Goal: Task Accomplishment & Management: Use online tool/utility

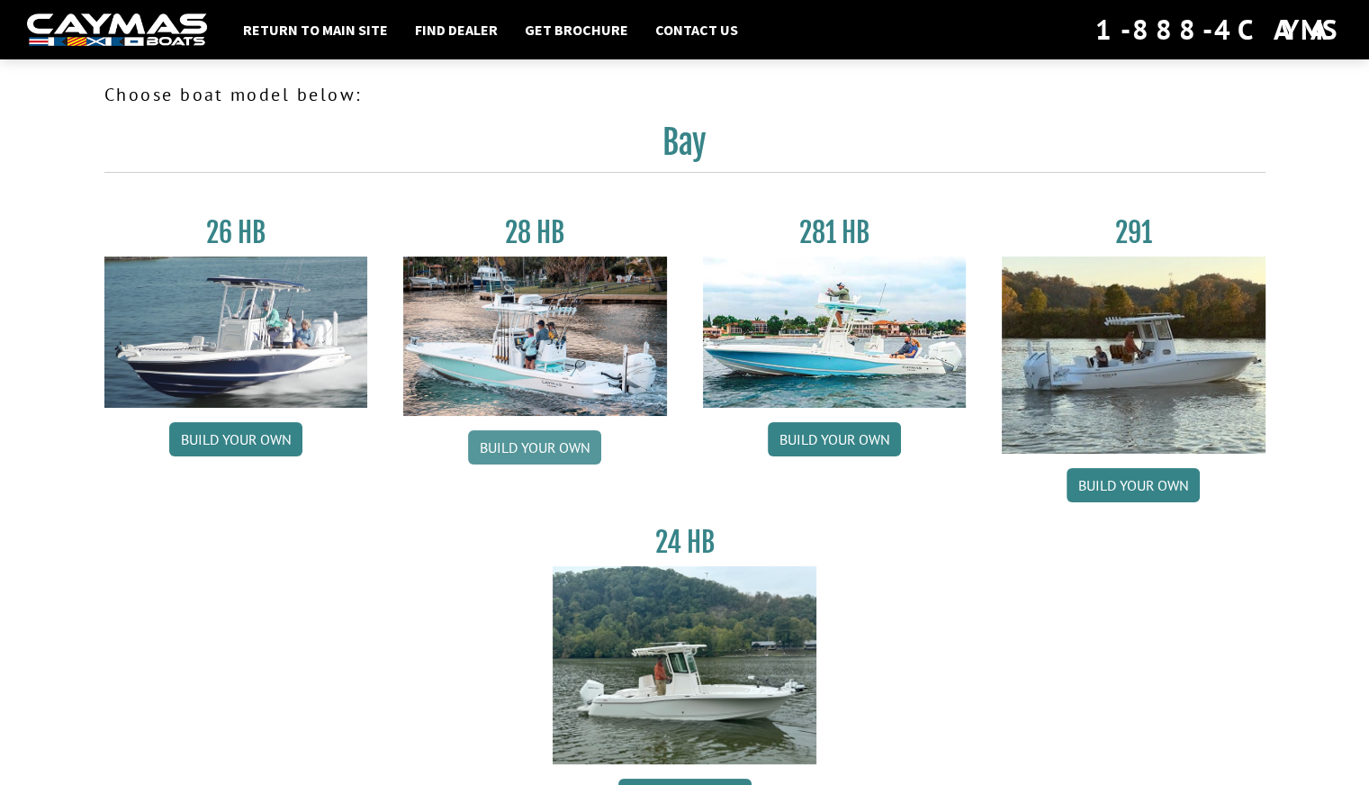
click at [504, 451] on link "Build your own" at bounding box center [534, 447] width 133 height 34
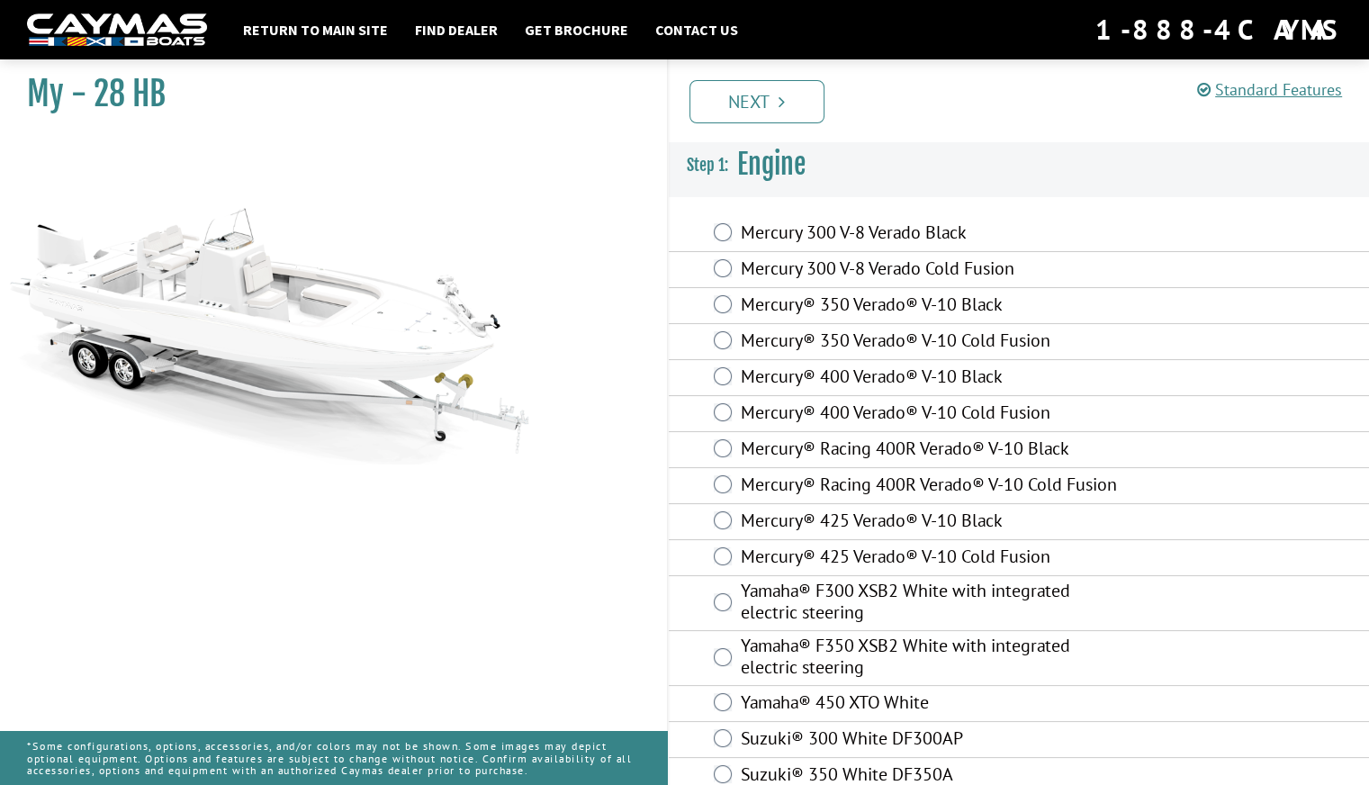
click at [857, 482] on label "Mercury® Racing 400R Verado® V-10 Cold Fusion" at bounding box center [929, 486] width 377 height 26
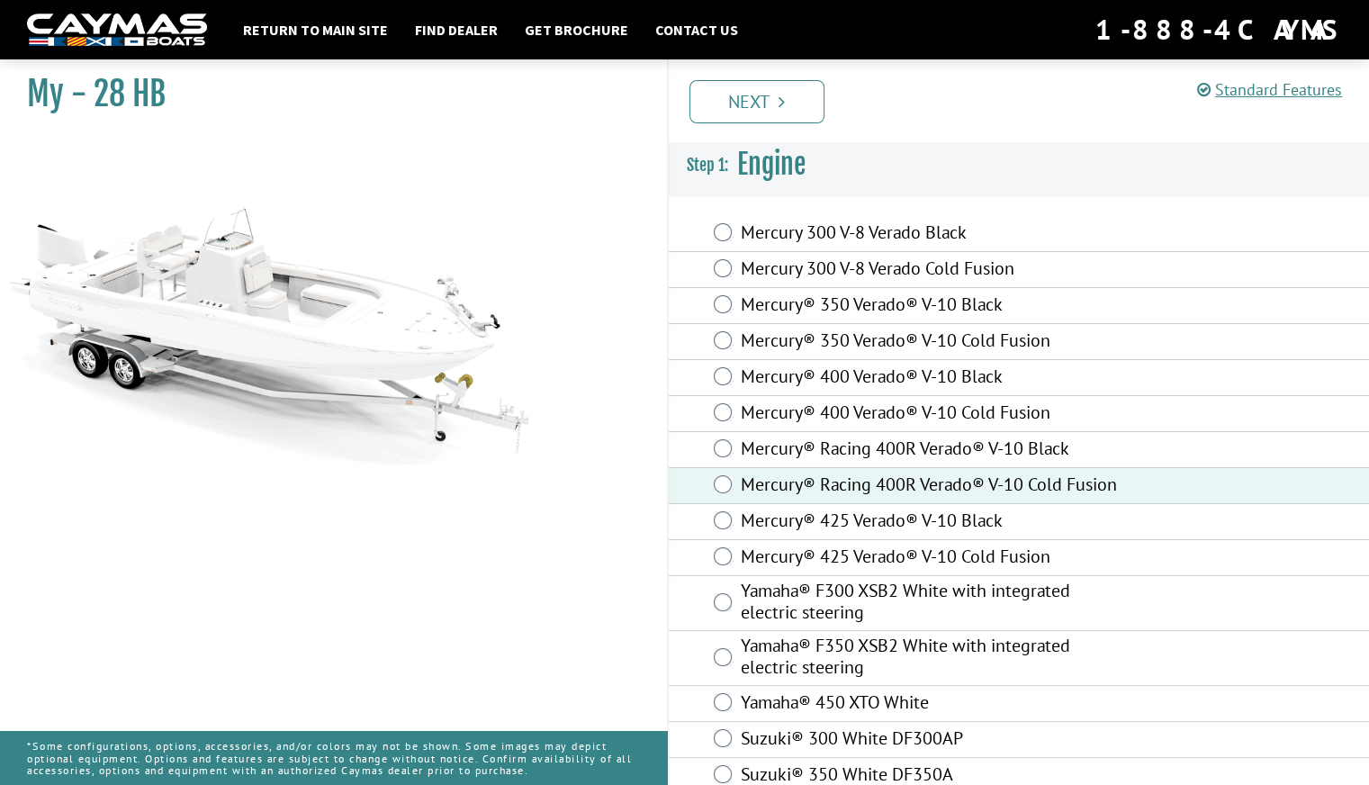
click at [853, 572] on label "Mercury® 425 Verado® V-10 Cold Fusion" at bounding box center [929, 558] width 377 height 26
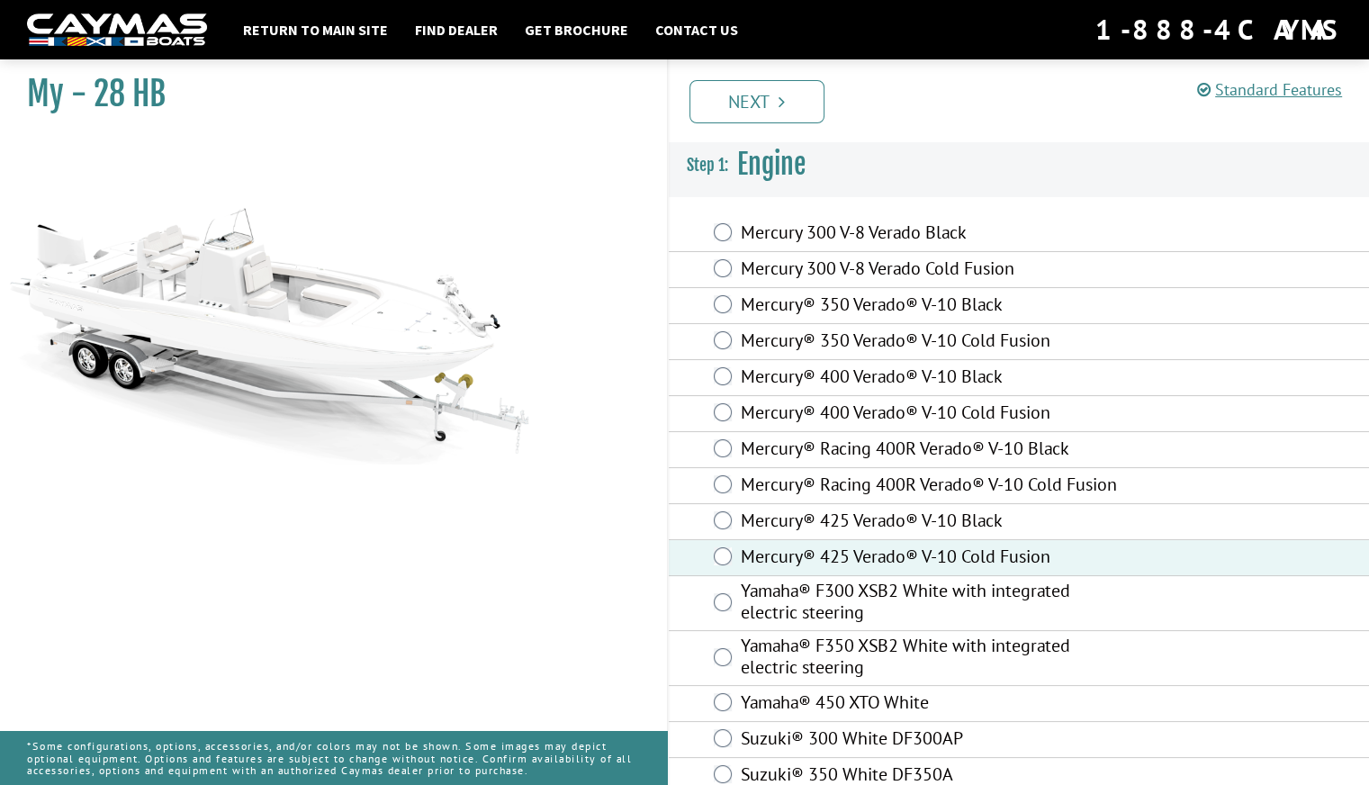
click at [950, 473] on label "Mercury® Racing 400R Verado® V-10 Cold Fusion" at bounding box center [929, 486] width 377 height 26
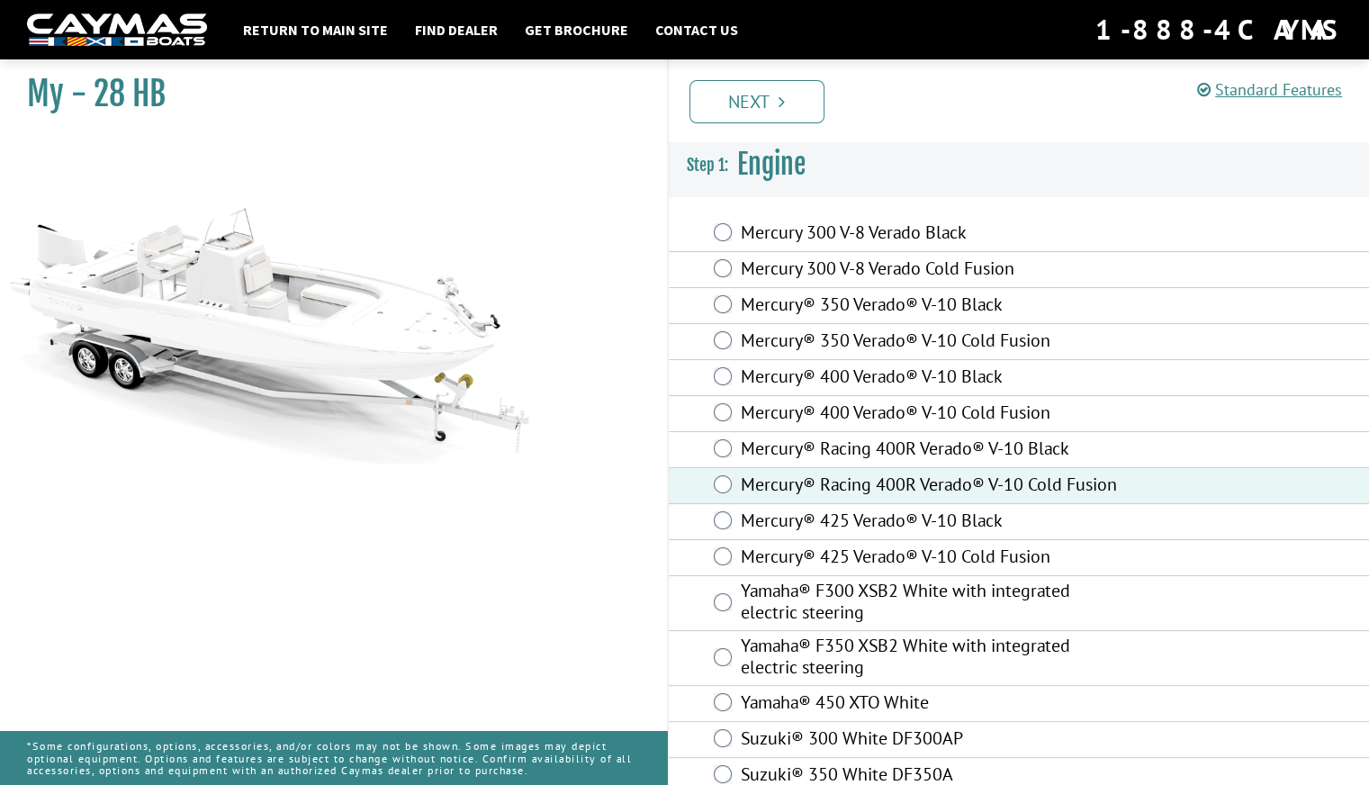
scroll to position [43, 0]
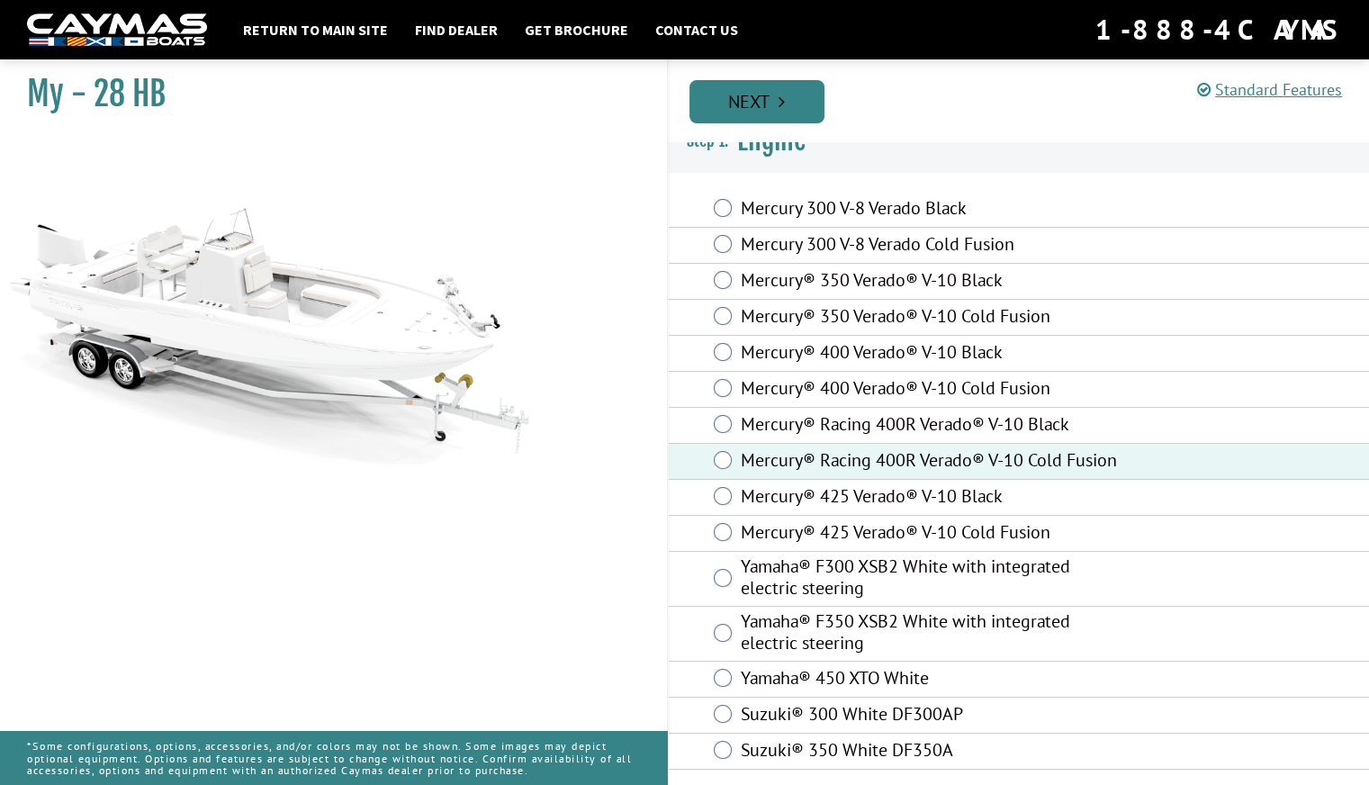
click at [768, 108] on link "Next" at bounding box center [756, 101] width 135 height 43
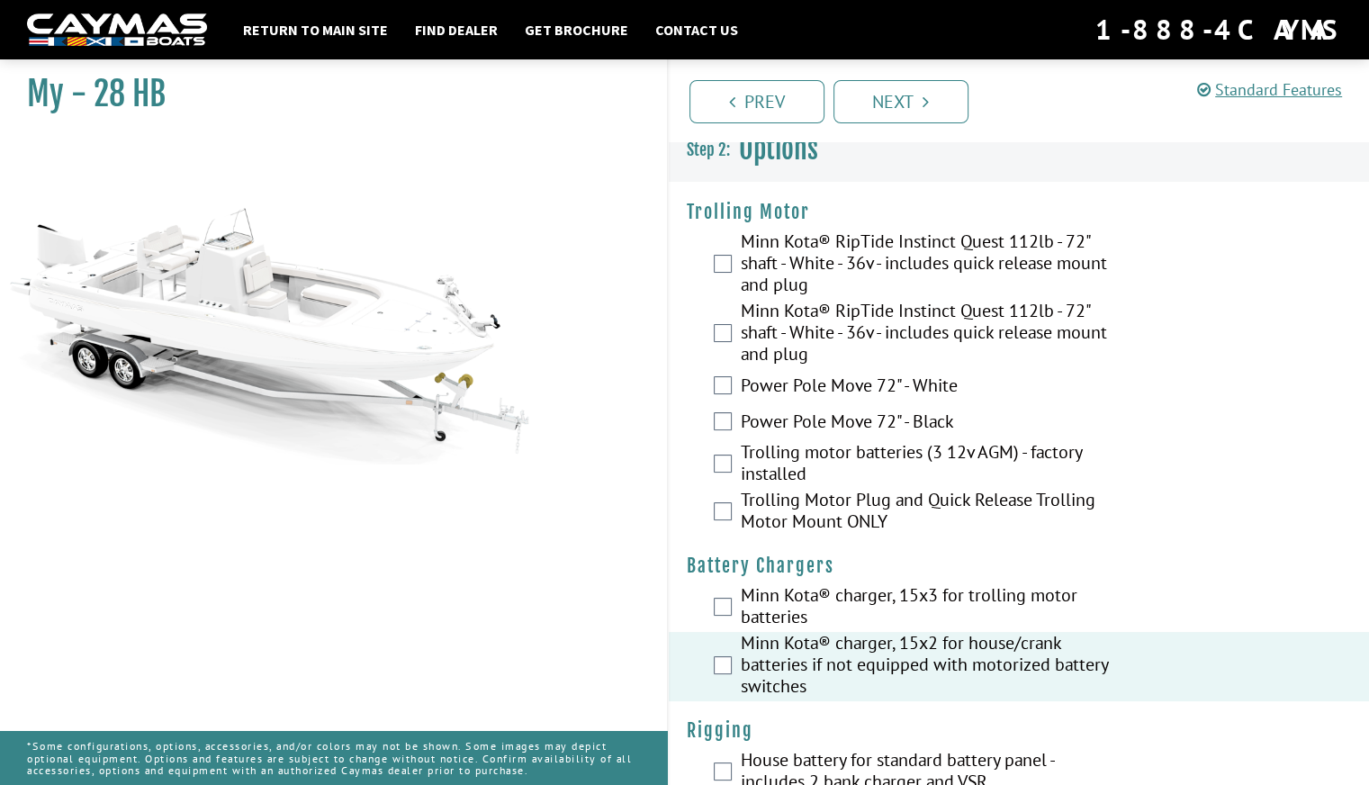
scroll to position [0, 0]
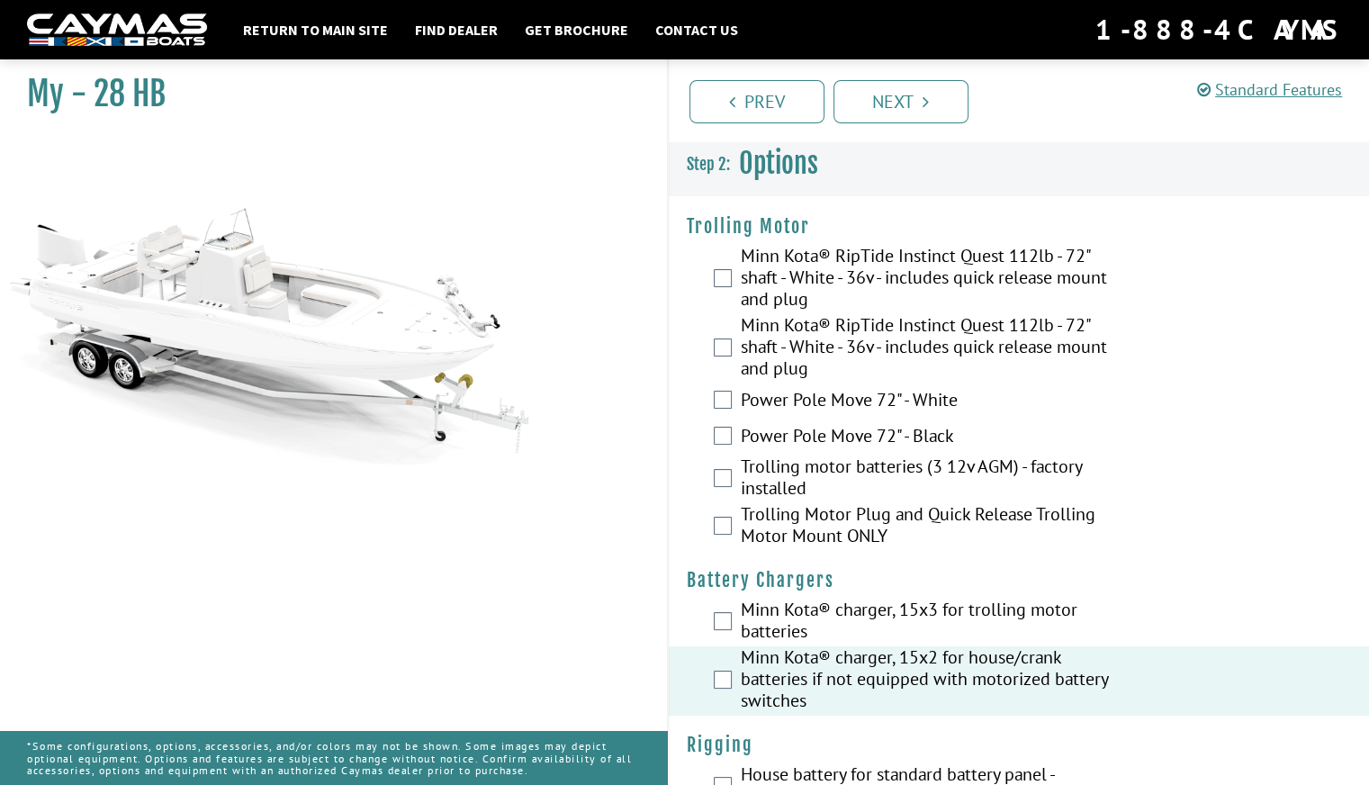
click at [707, 404] on div "Power Pole Move 72" - White" at bounding box center [1019, 401] width 701 height 36
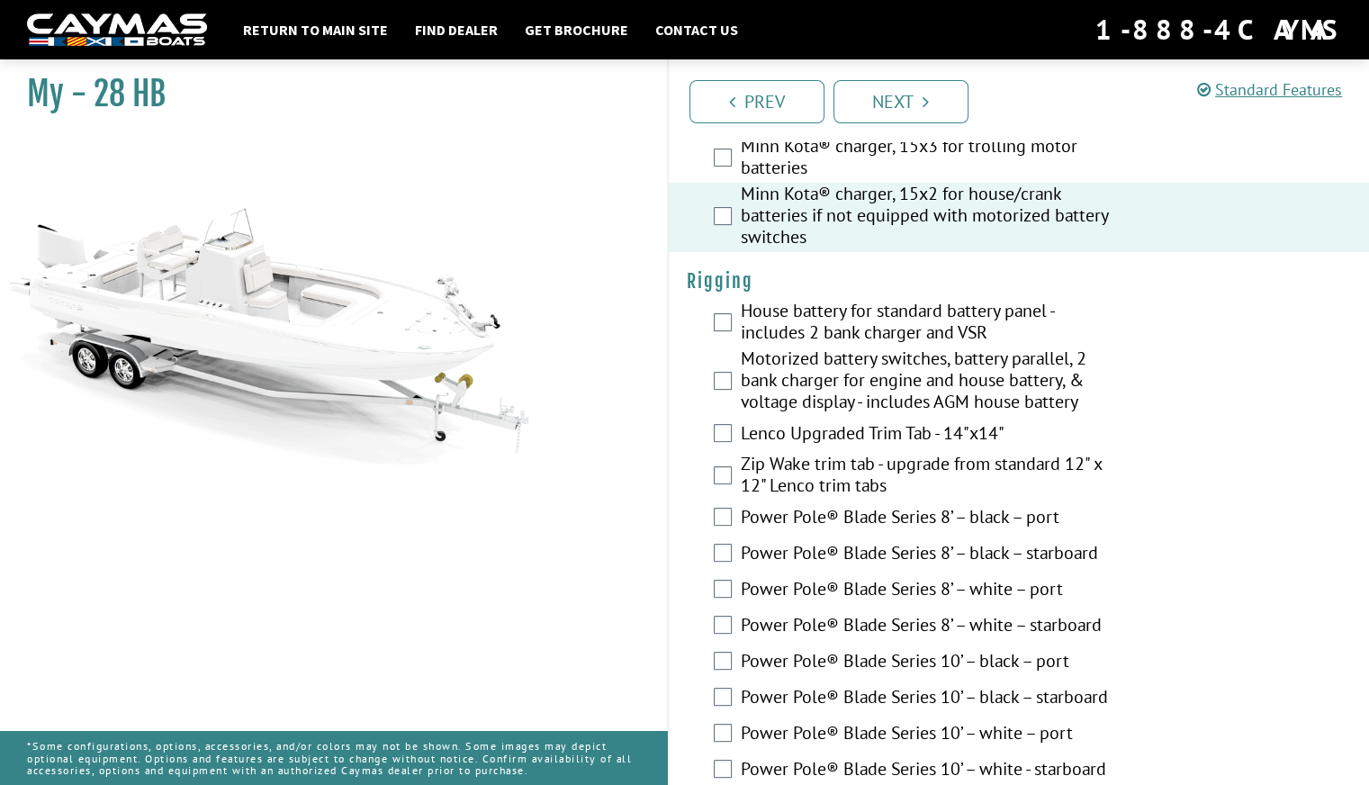
scroll to position [464, 0]
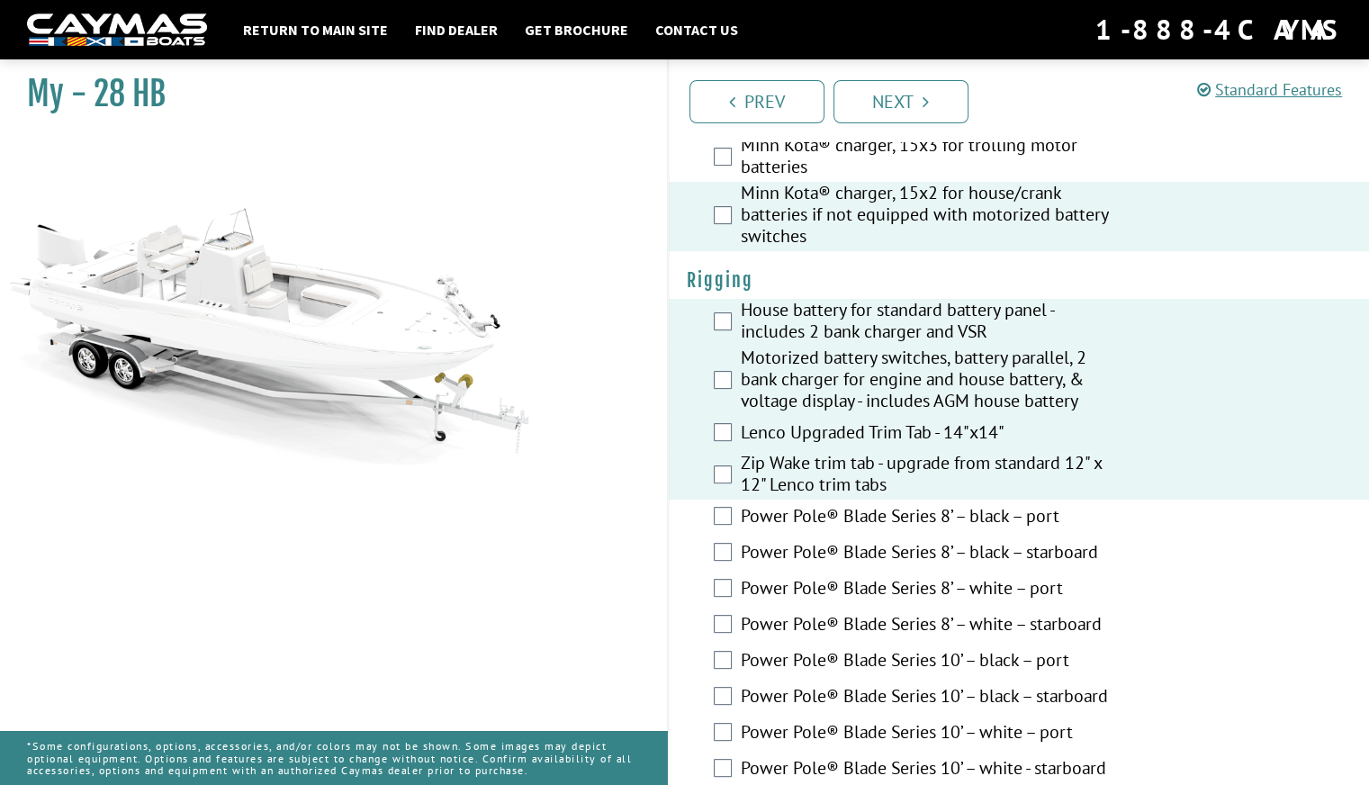
click at [743, 464] on label "Zip Wake trim tab - upgrade from standard 12" x 12" Lenco trim tabs" at bounding box center [929, 476] width 377 height 48
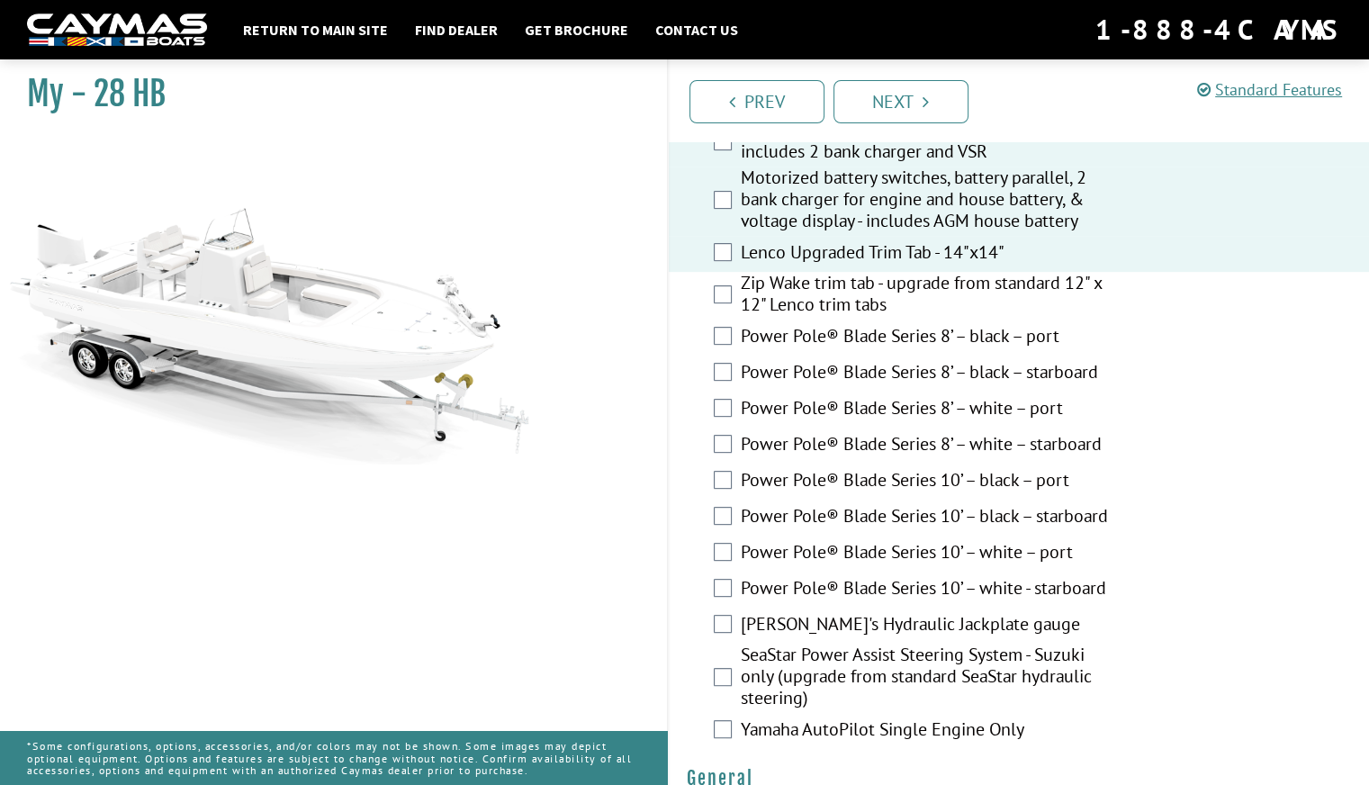
scroll to position [650, 0]
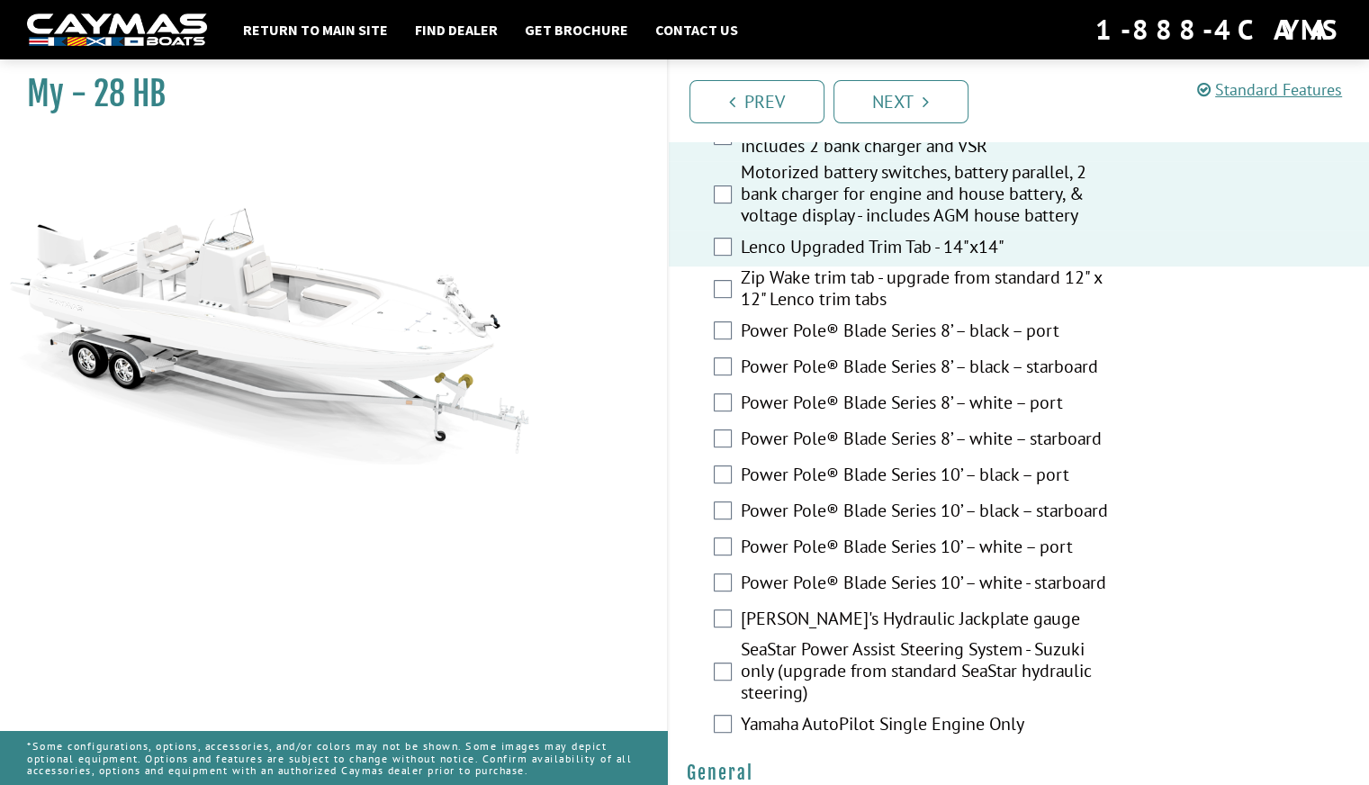
click at [911, 503] on label "Power Pole® Blade Series 10’ – black – starboard" at bounding box center [929, 513] width 377 height 26
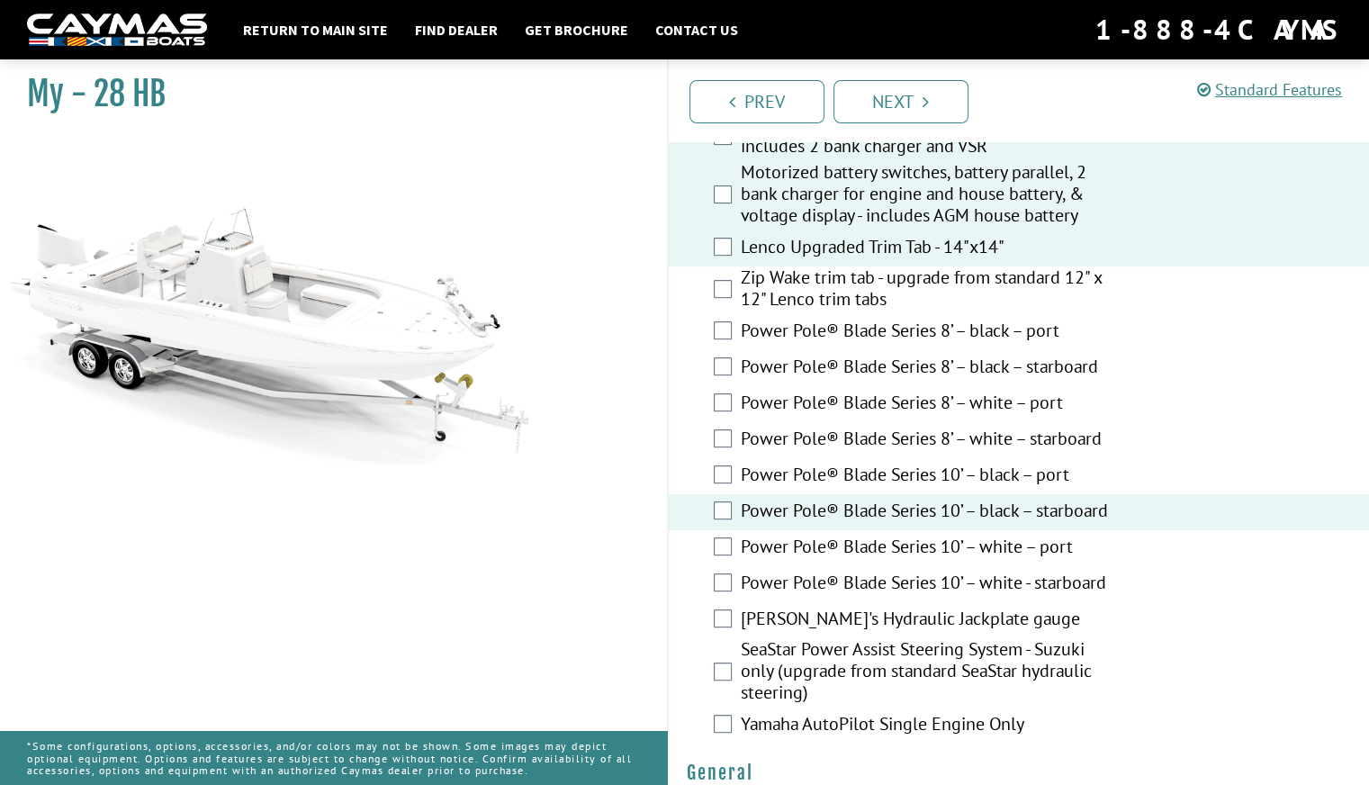
click at [912, 575] on label "Power Pole® Blade Series 10’ – white - starboard" at bounding box center [929, 585] width 377 height 26
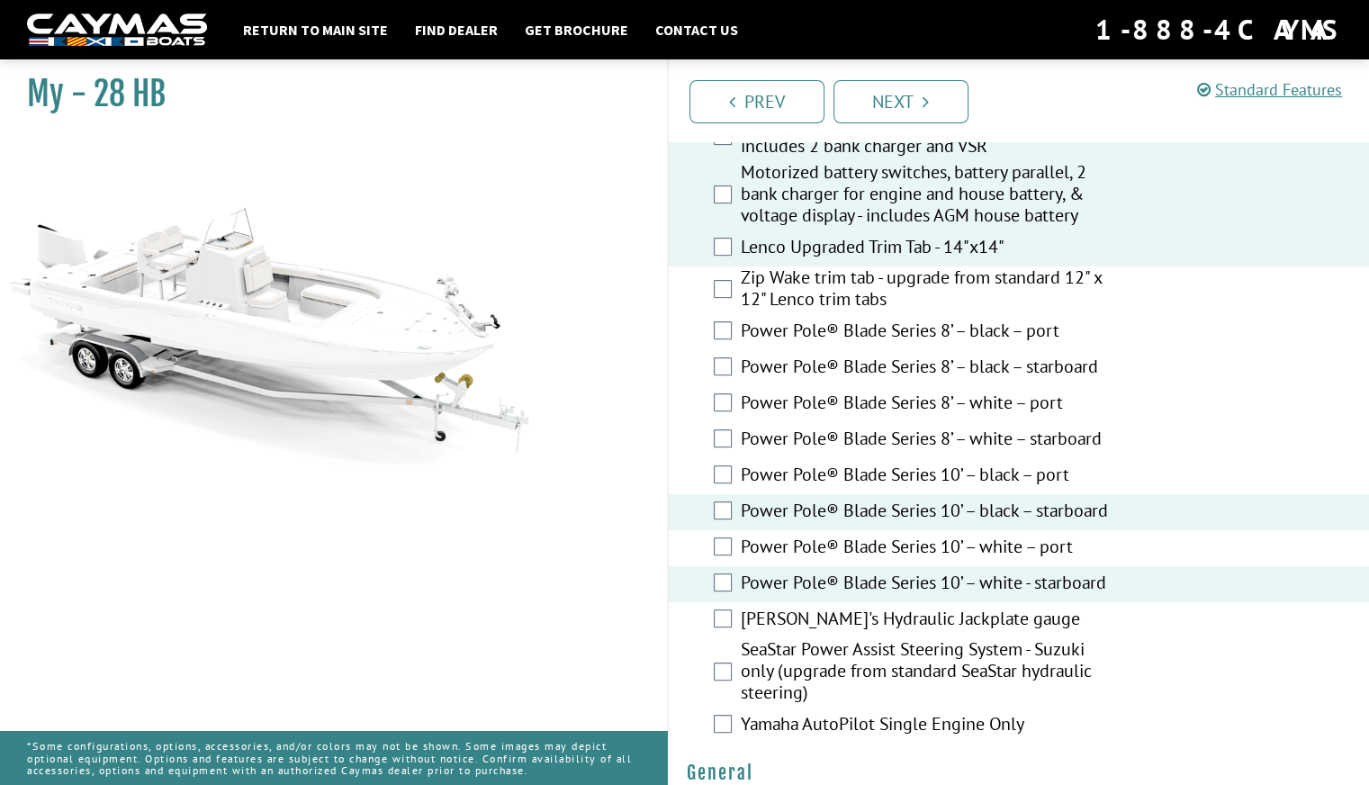
click at [906, 513] on label "Power Pole® Blade Series 10’ – black – starboard" at bounding box center [929, 513] width 377 height 26
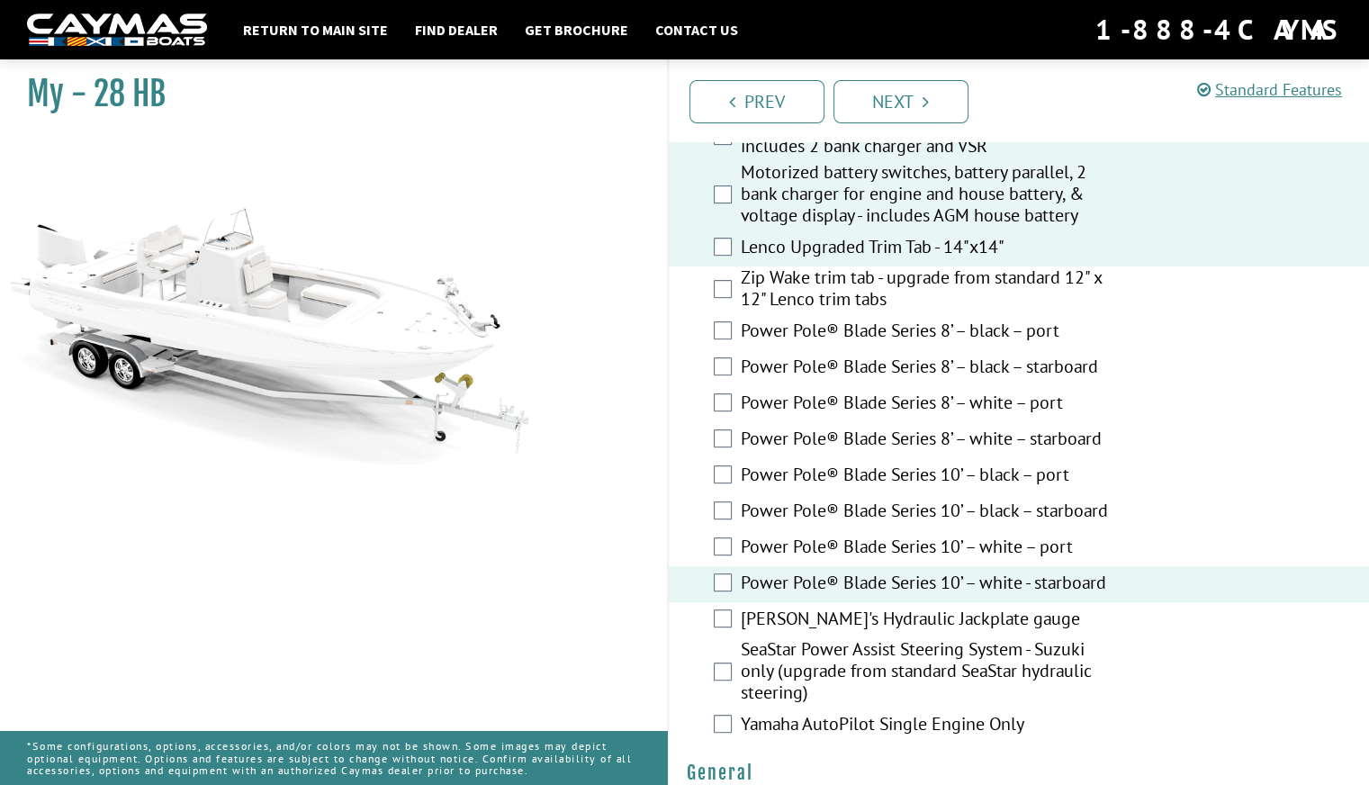
click at [907, 550] on label "Power Pole® Blade Series 10’ – white – port" at bounding box center [929, 549] width 377 height 26
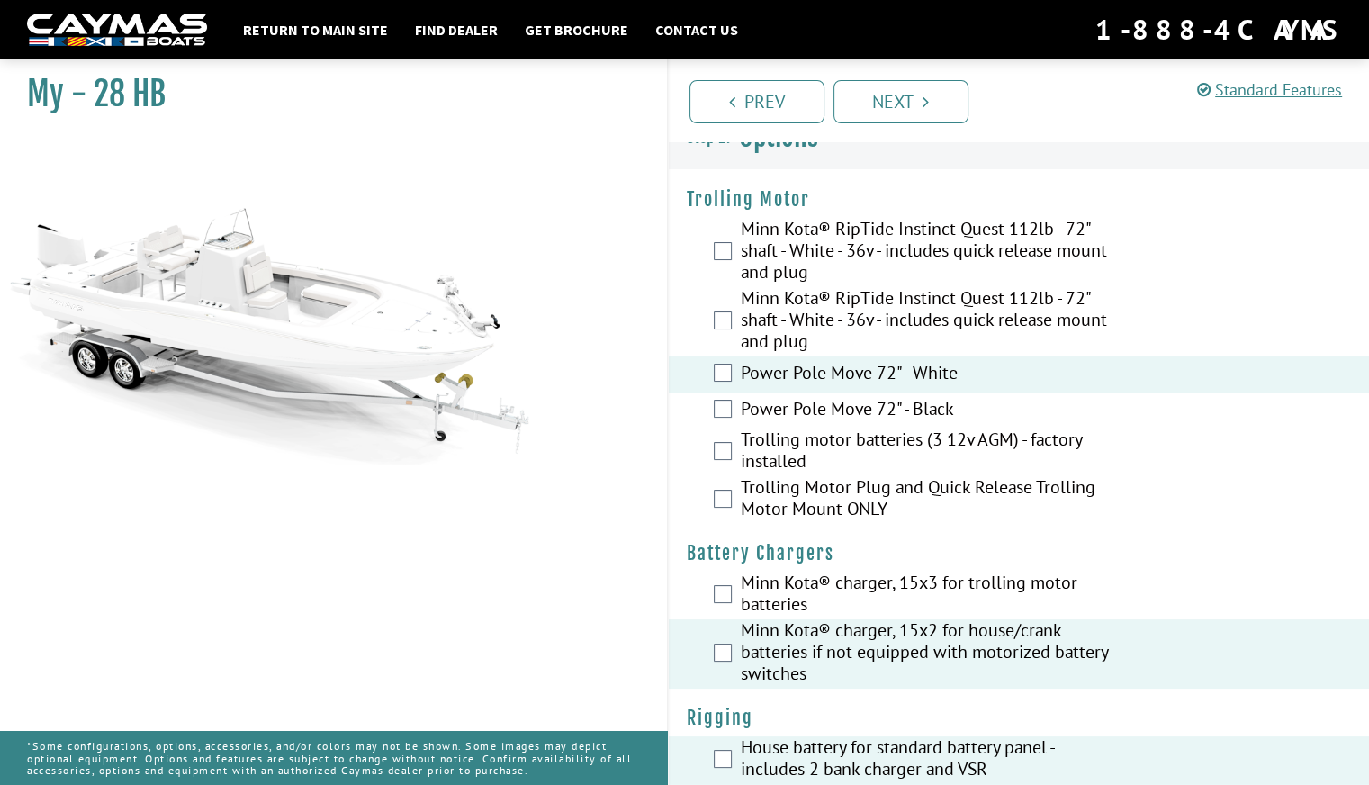
scroll to position [4, 0]
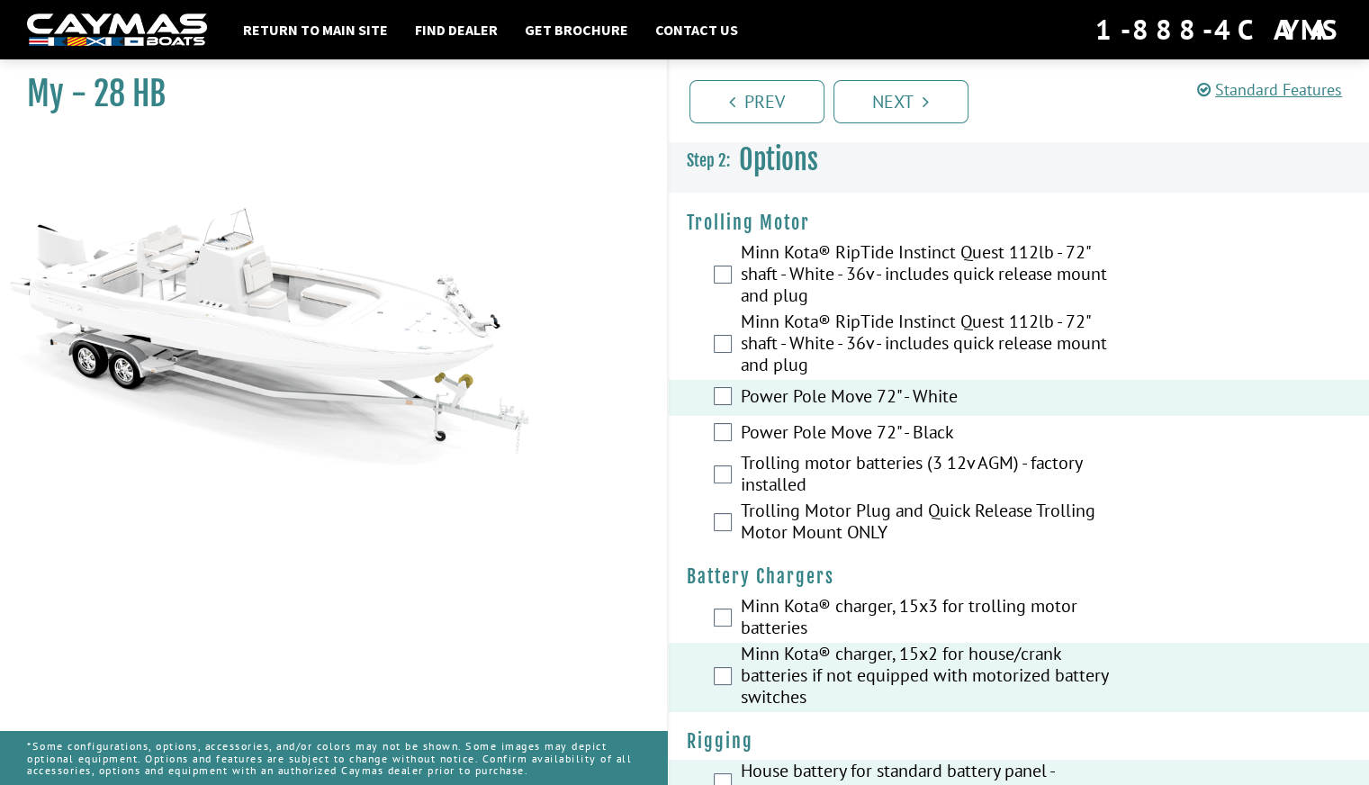
click at [842, 393] on label "Power Pole Move 72" - White" at bounding box center [929, 398] width 377 height 26
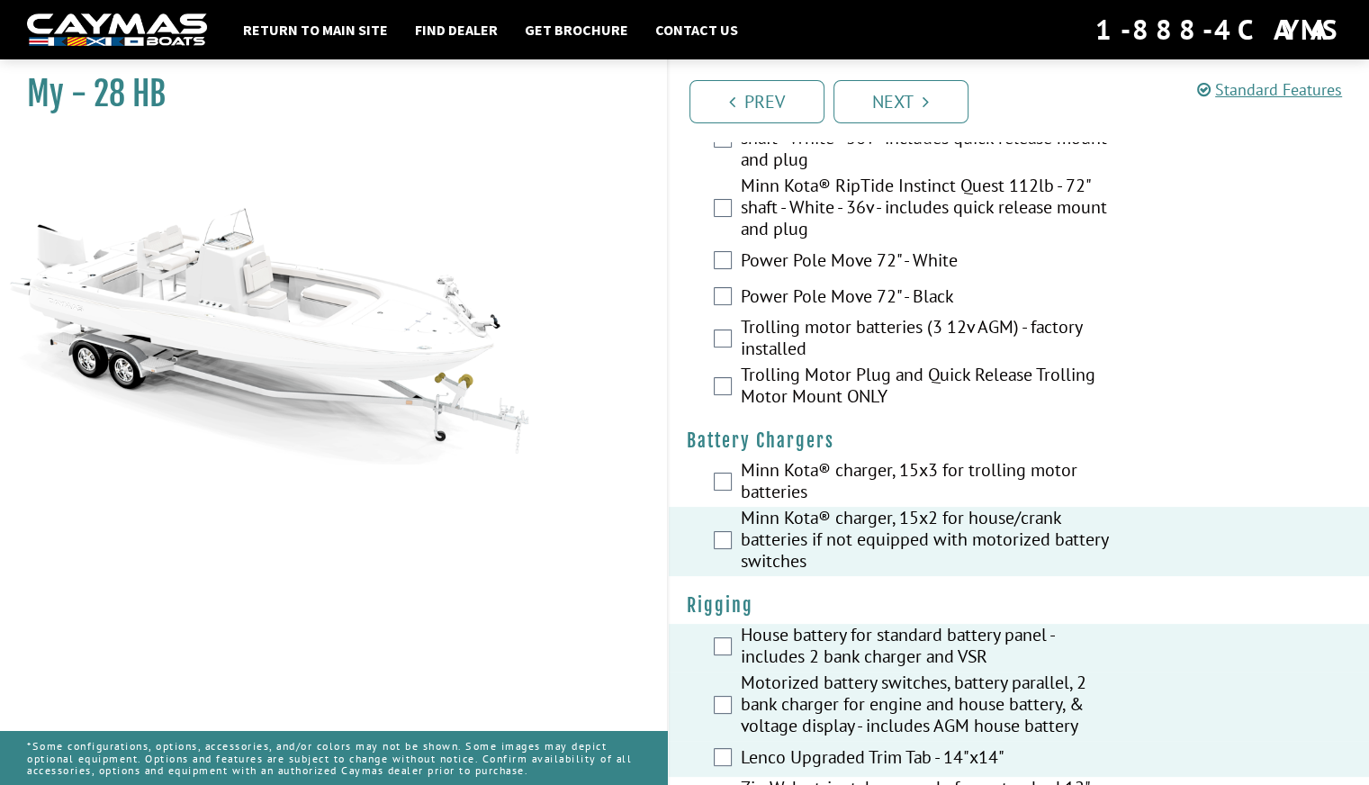
scroll to position [0, 0]
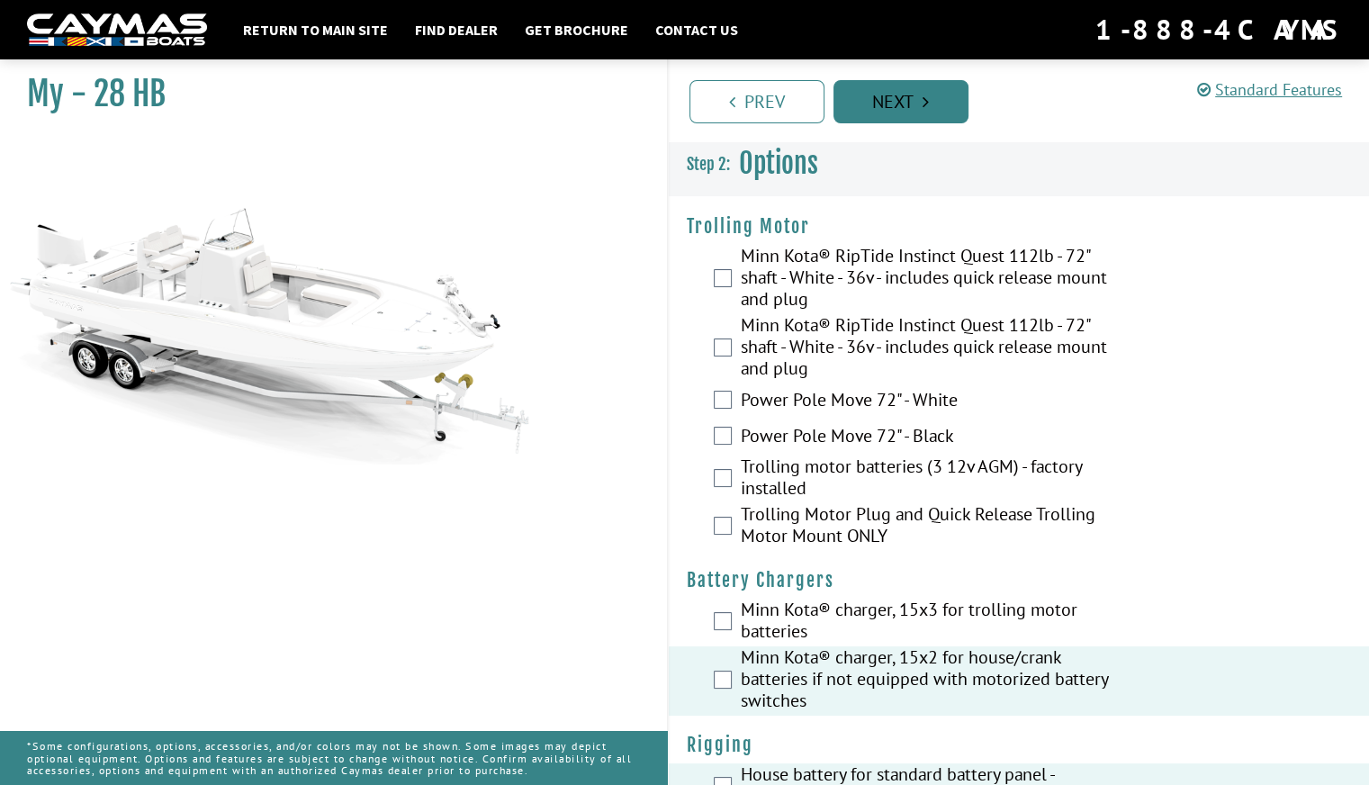
click at [914, 112] on link "Next" at bounding box center [900, 101] width 135 height 43
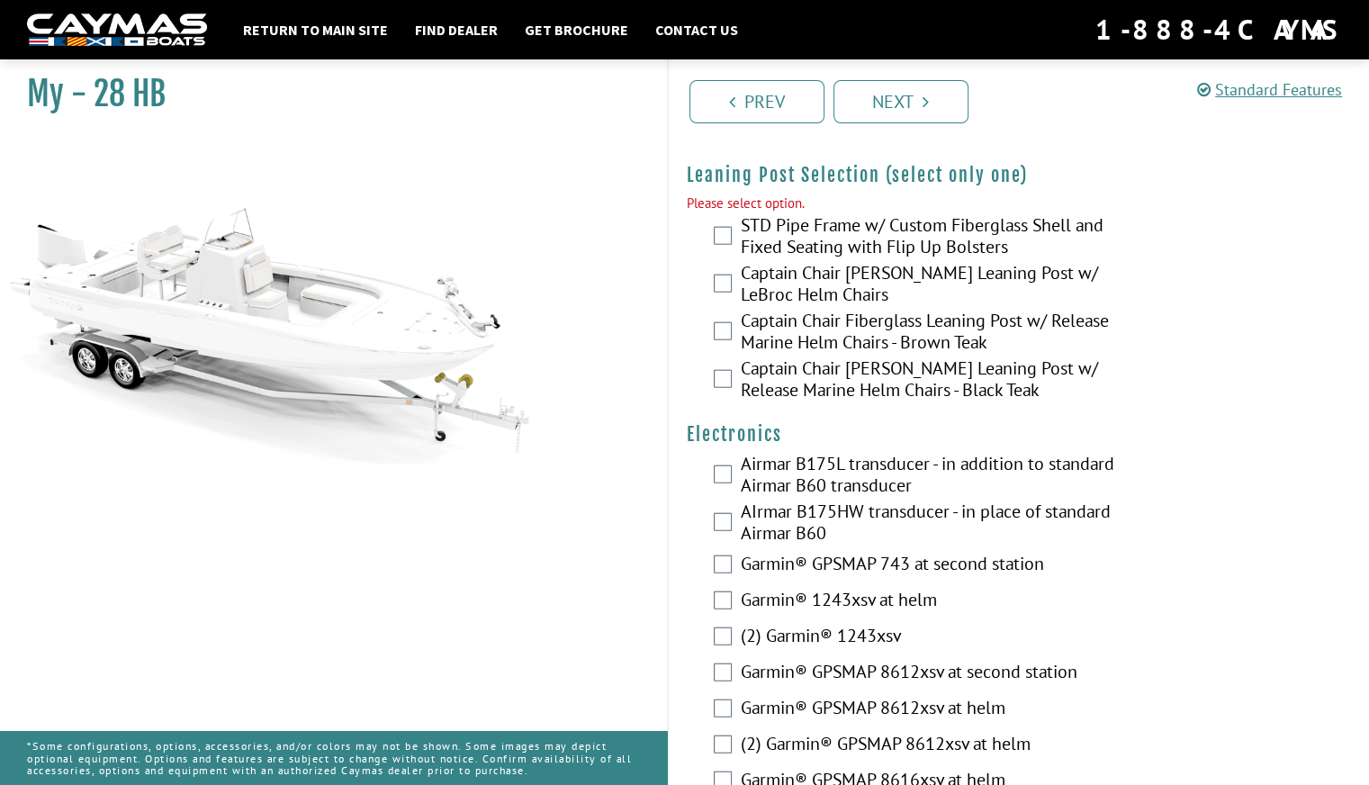
scroll to position [4306, 0]
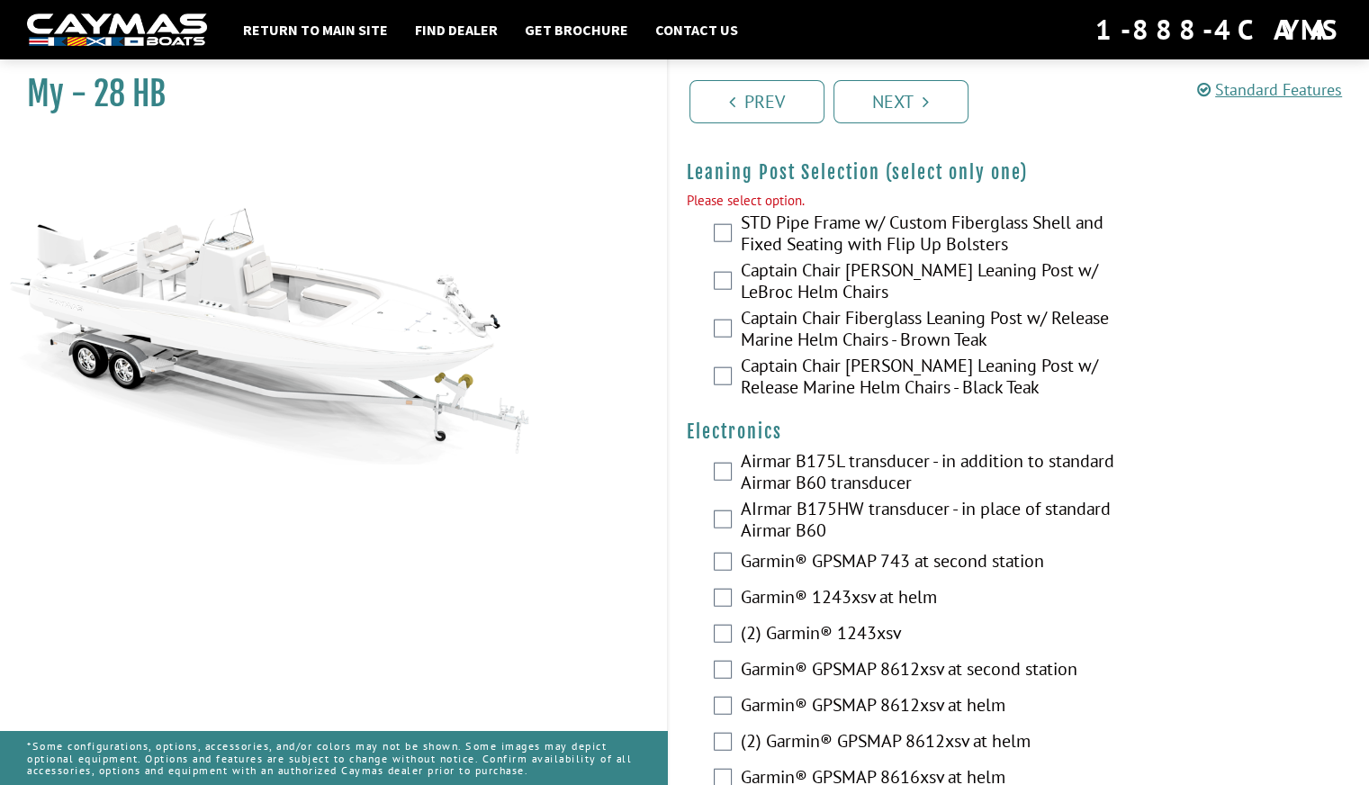
click at [749, 212] on label "STD Pipe Frame w/ Custom Fiberglass Shell and Fixed Seating with Flip Up Bolste…" at bounding box center [929, 236] width 377 height 48
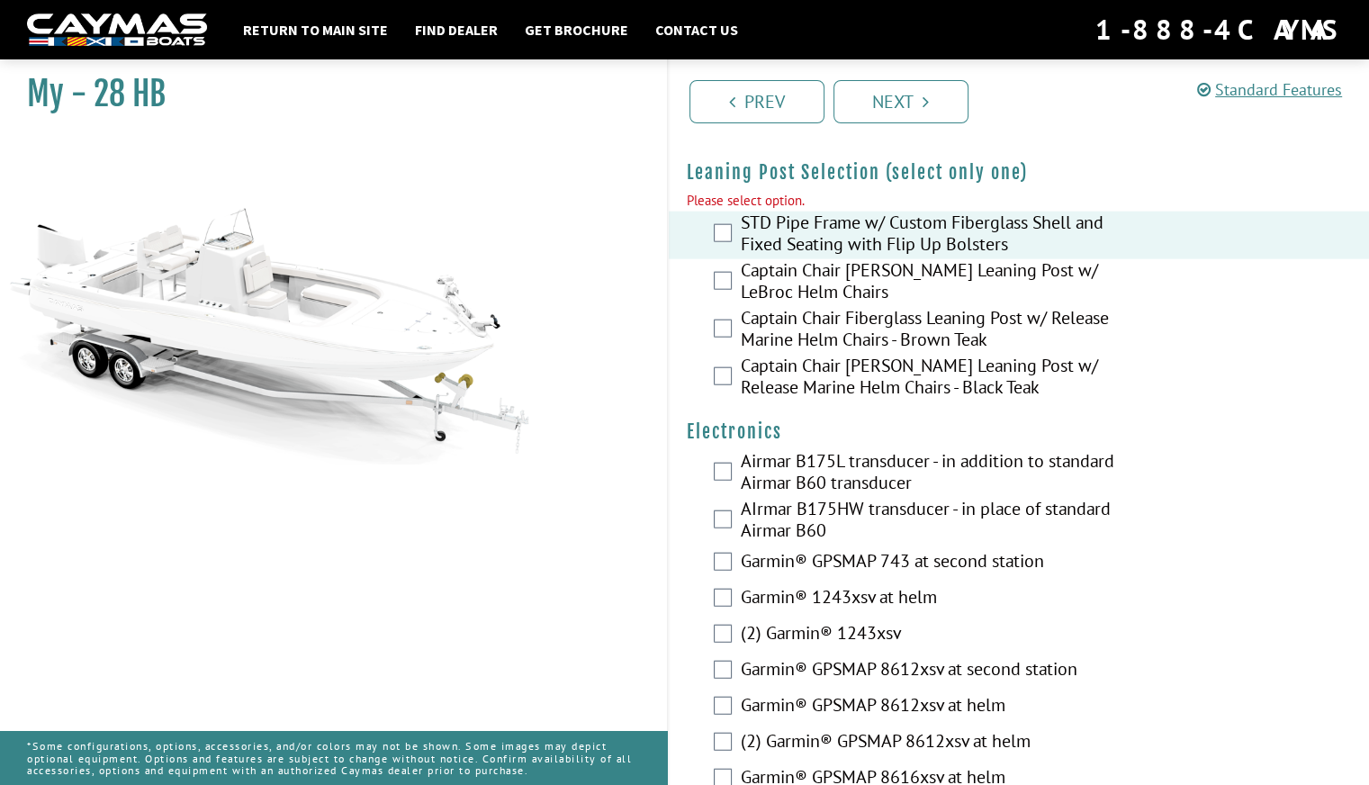
click at [752, 259] on label "Captain Chair [PERSON_NAME] Leaning Post w/ LeBroc Helm Chairs" at bounding box center [929, 283] width 377 height 48
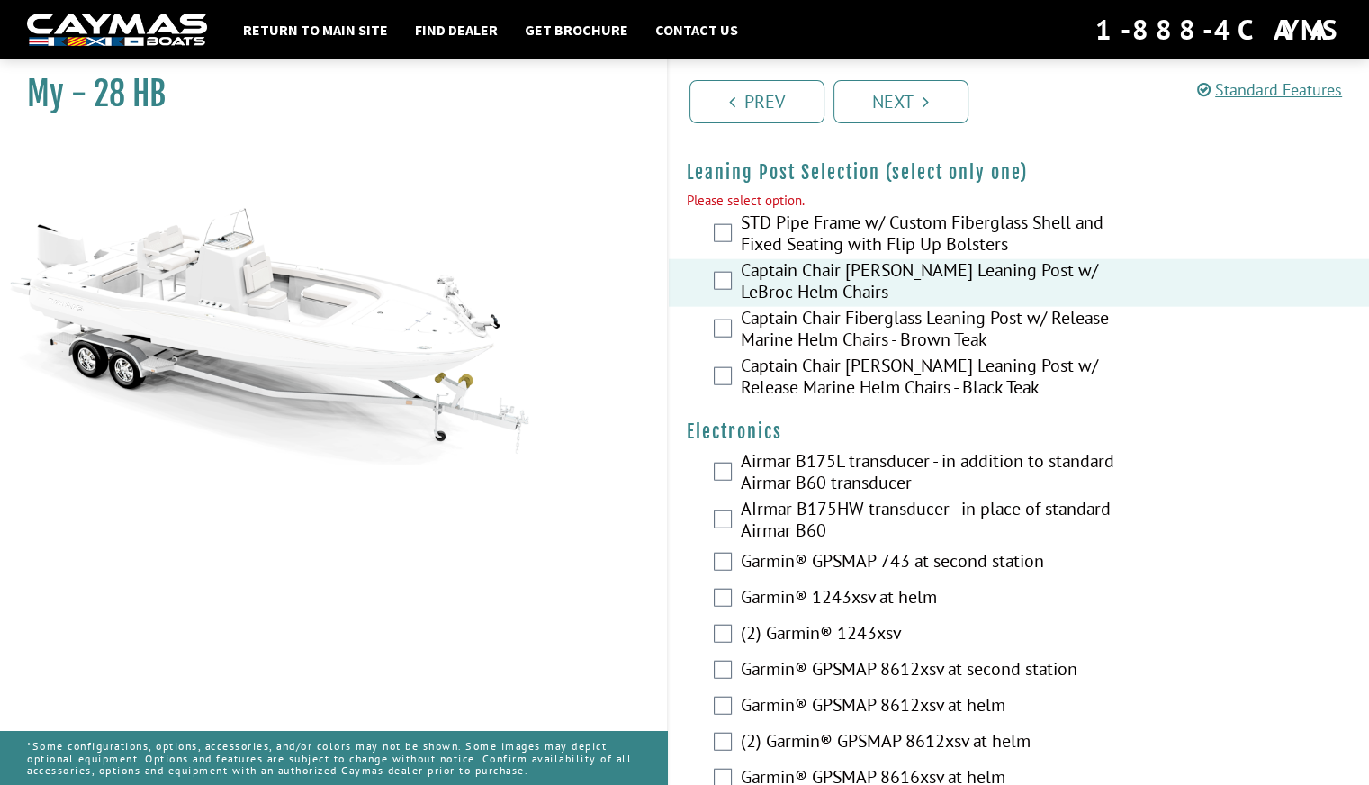
click at [752, 307] on label "Captain Chair Fiberglass Leaning Post w/ Release Marine Helm Chairs - Brown Teak" at bounding box center [929, 331] width 377 height 48
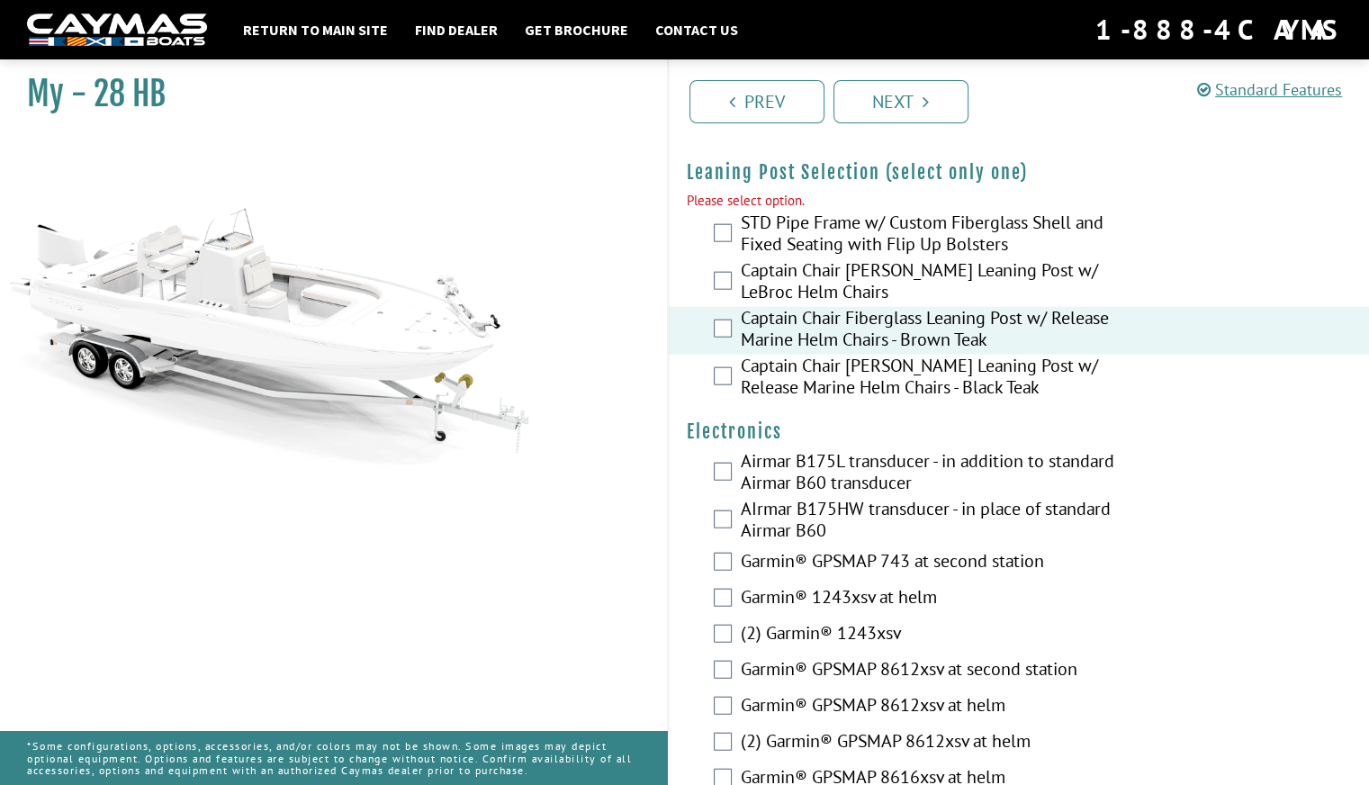
click at [766, 356] on label "Captain Chair [PERSON_NAME] Leaning Post w/ Release Marine Helm Chairs - Black …" at bounding box center [929, 379] width 377 height 48
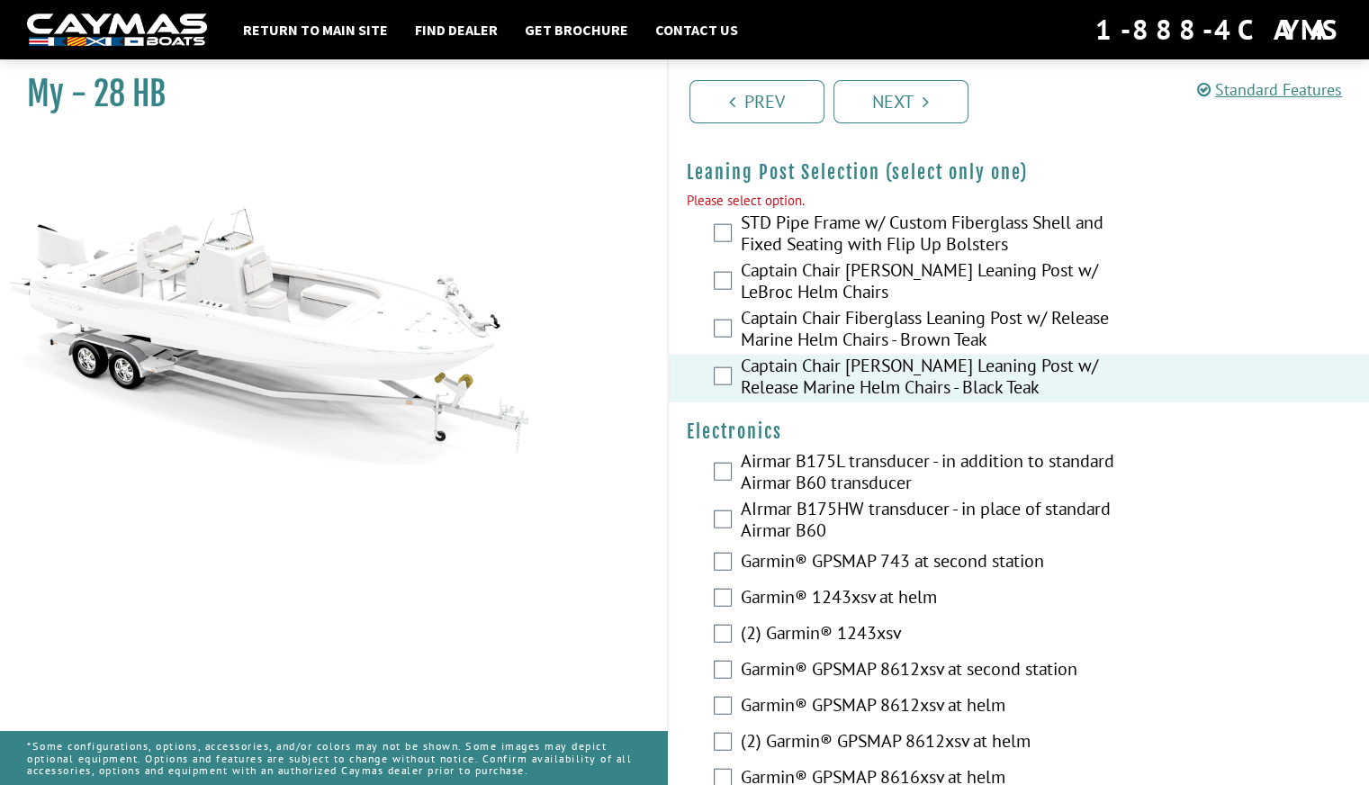
click at [787, 324] on label "Captain Chair Fiberglass Leaning Post w/ Release Marine Helm Chairs - Brown Teak" at bounding box center [929, 331] width 377 height 48
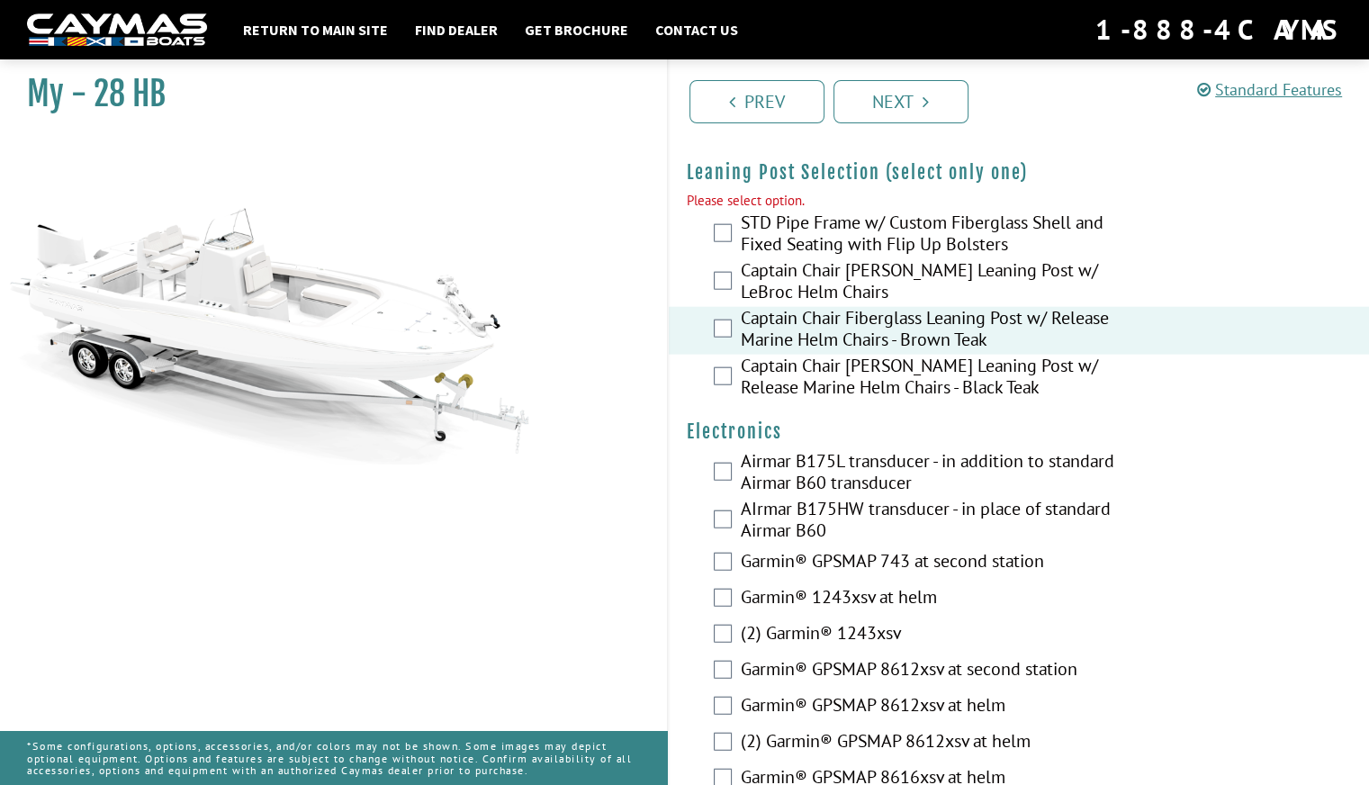
scroll to position [5037, 0]
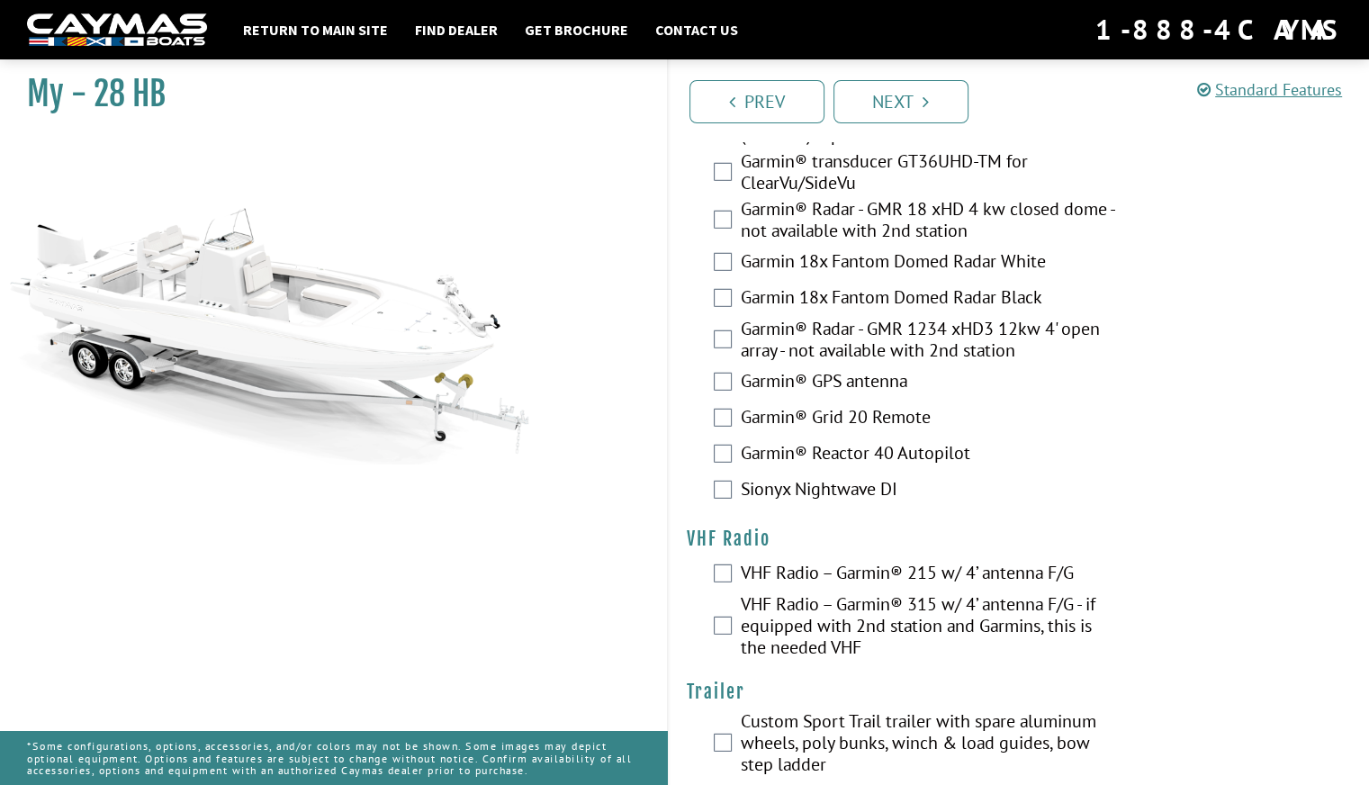
click at [773, 565] on label "VHF Radio – Garmin® 215 w/ 4’ antenna F/G" at bounding box center [929, 575] width 377 height 26
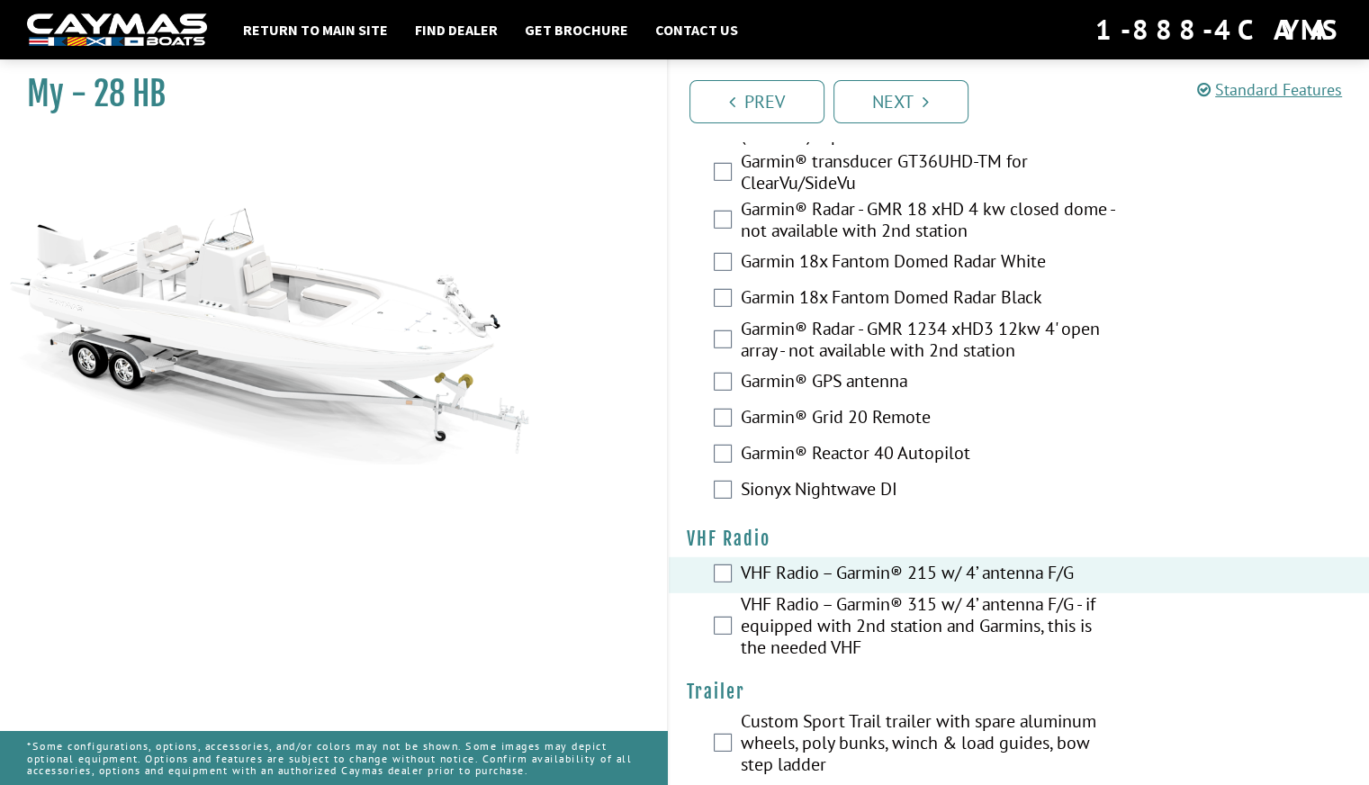
click at [770, 593] on label "VHF Radio – Garmin® 315 w/ 4’ antenna F/G - if equipped with 2nd station and Ga…" at bounding box center [929, 627] width 377 height 69
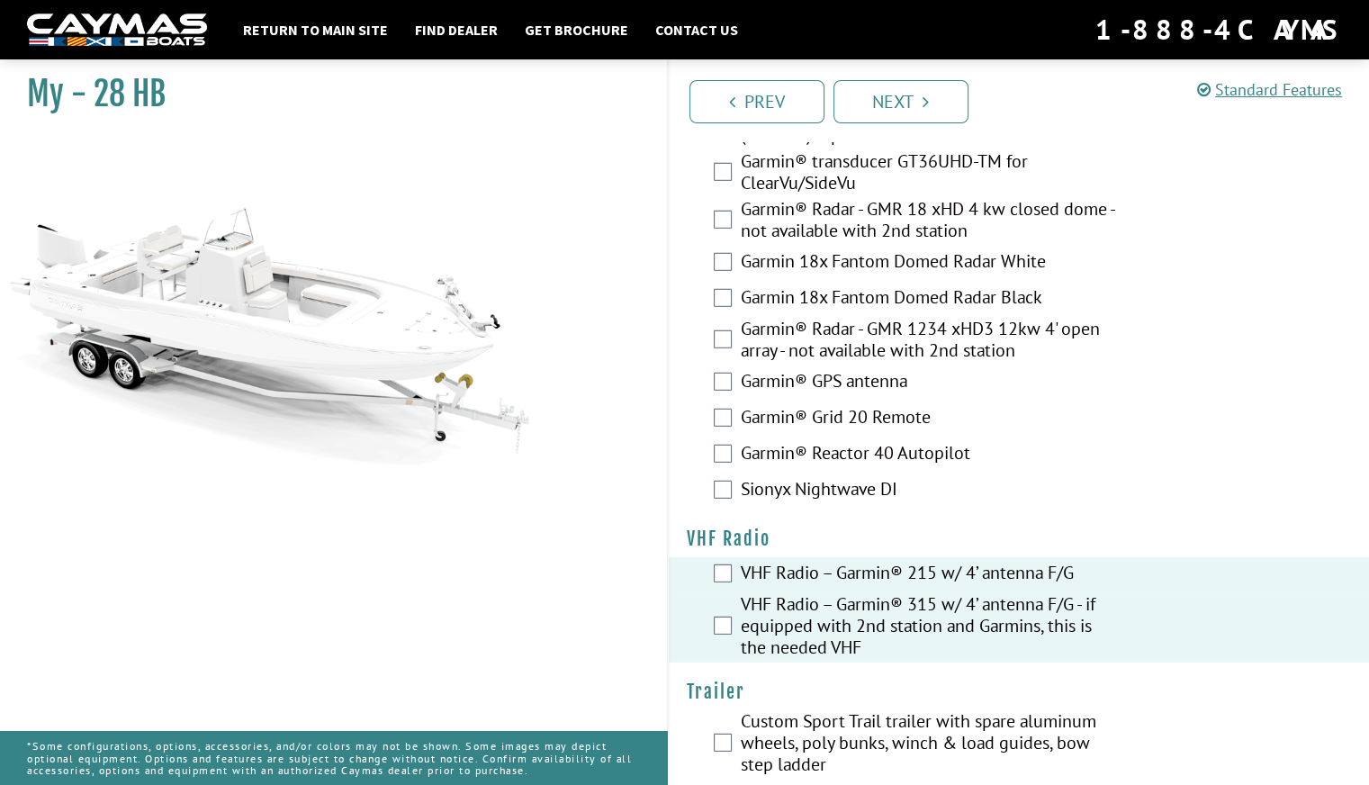
click at [797, 757] on label "Custom Sport Trail trailer with spare aluminum wheels, poly bunks, winch & load…" at bounding box center [929, 744] width 377 height 69
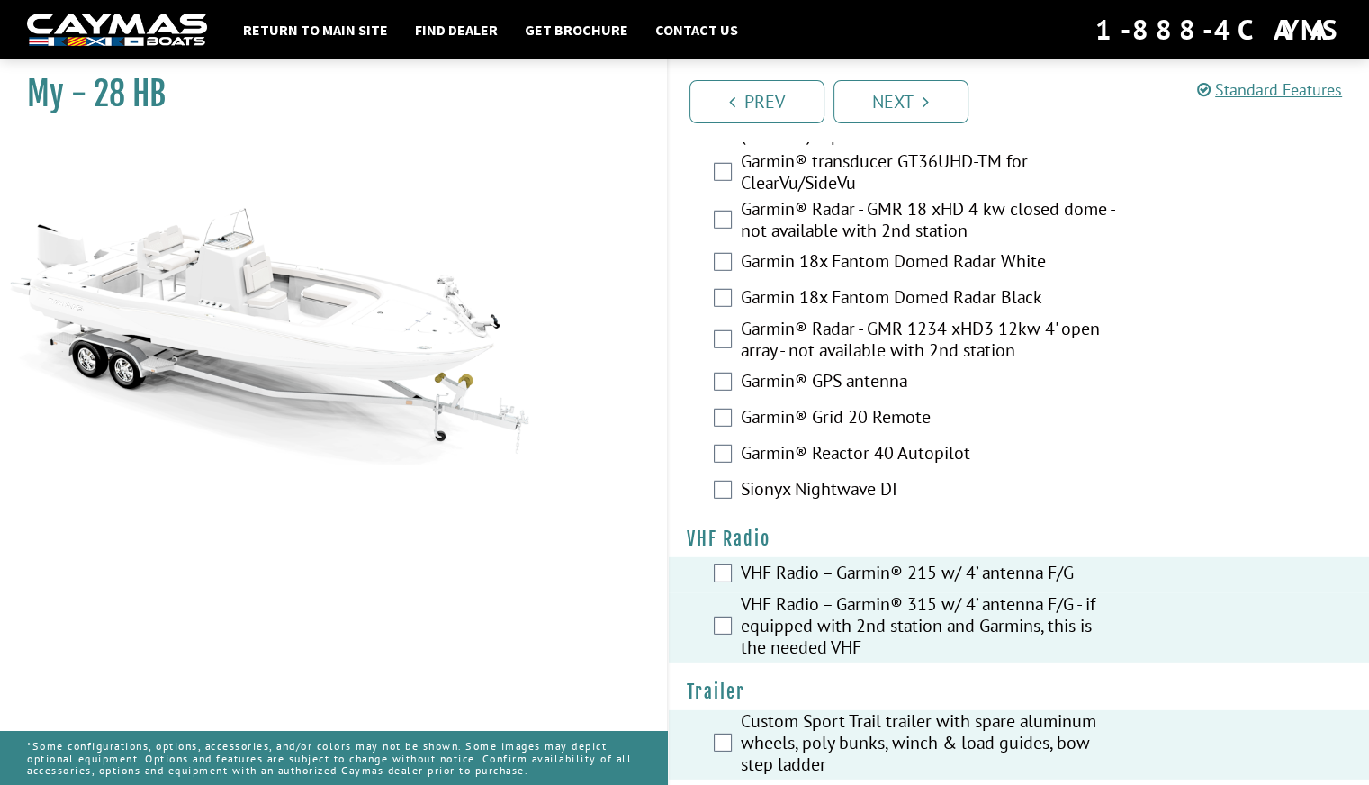
click at [786, 479] on label "Sionyx Nightwave DI" at bounding box center [929, 491] width 377 height 26
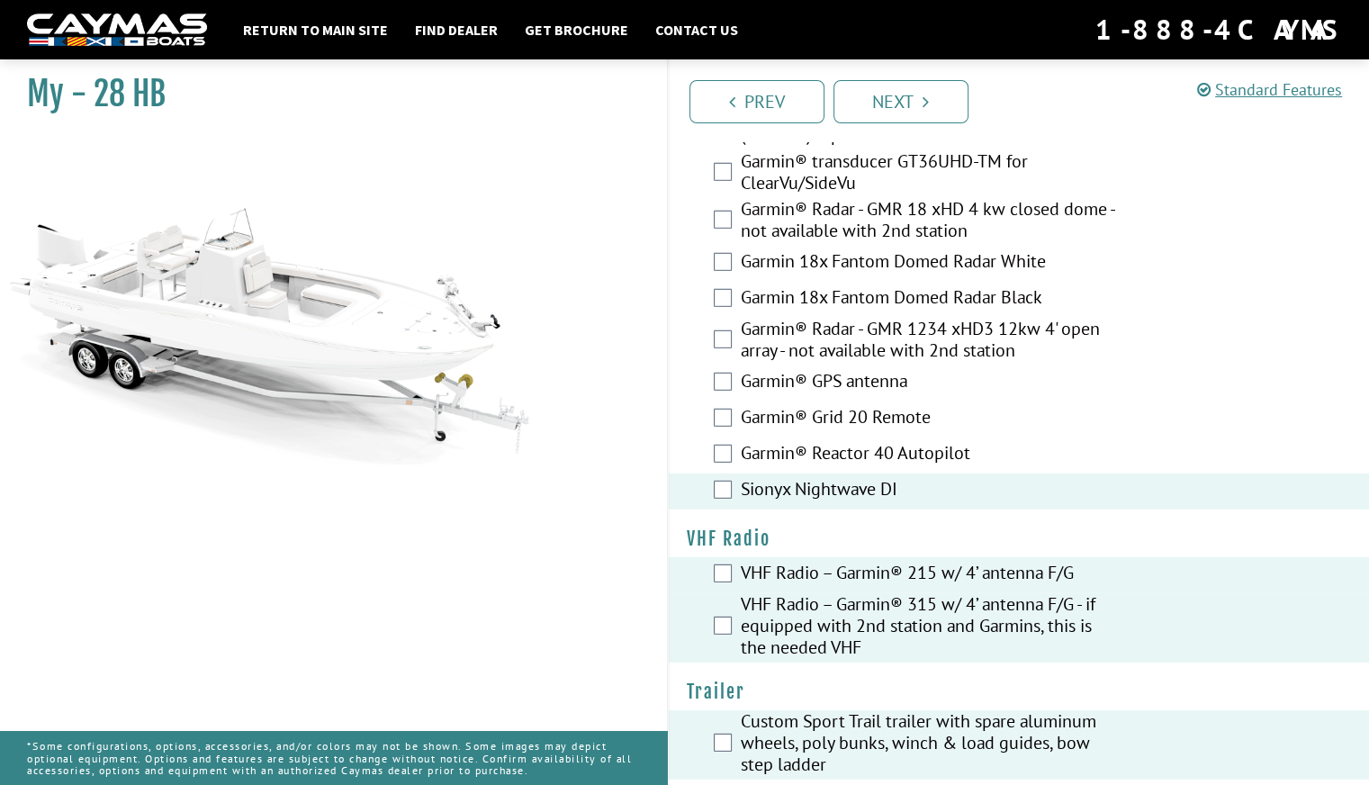
click at [776, 456] on div "Garmin® Reactor 40 Autopilot" at bounding box center [1019, 455] width 701 height 36
click at [767, 446] on label "Garmin® Reactor 40 Autopilot" at bounding box center [929, 455] width 377 height 26
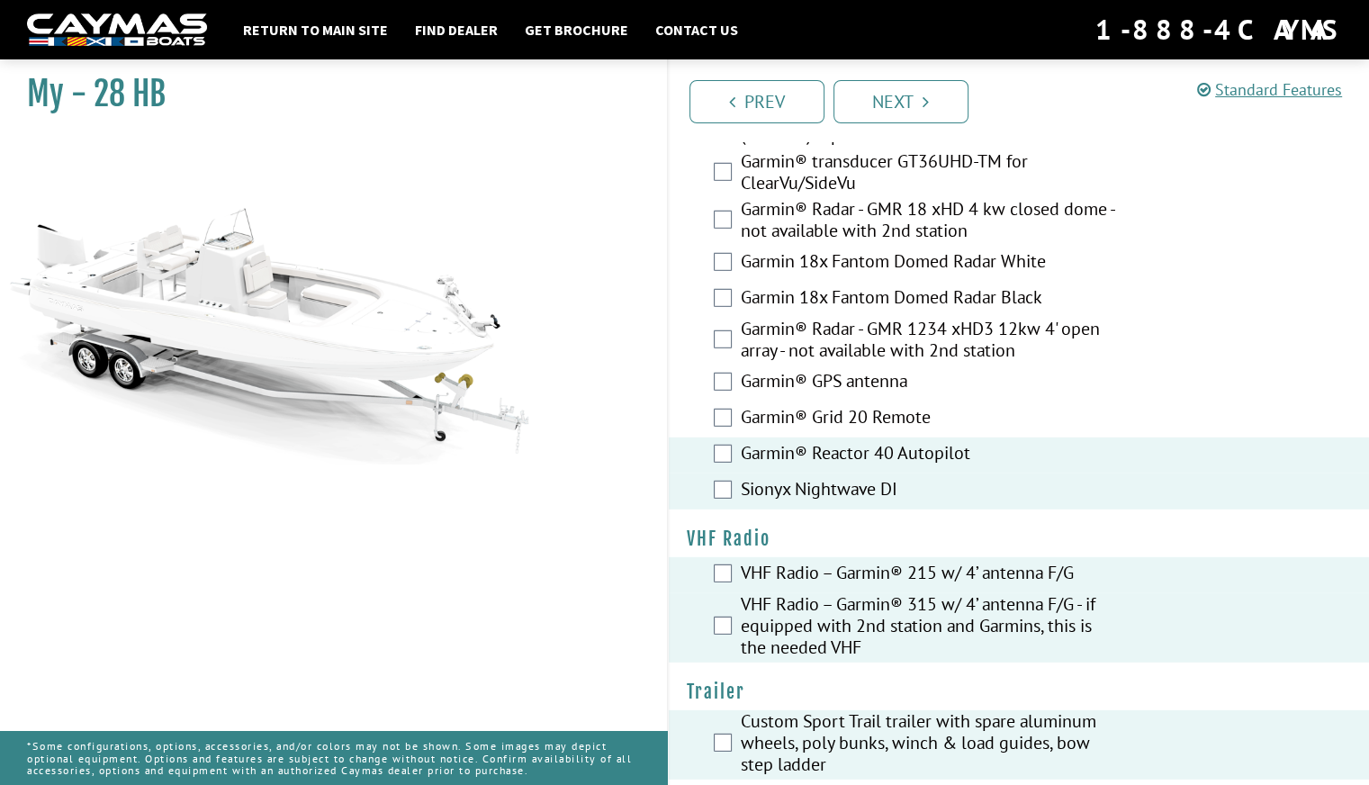
click at [764, 386] on div "Garmin® GPS antenna" at bounding box center [1019, 383] width 701 height 36
click at [741, 370] on label "Garmin® GPS antenna" at bounding box center [929, 383] width 377 height 26
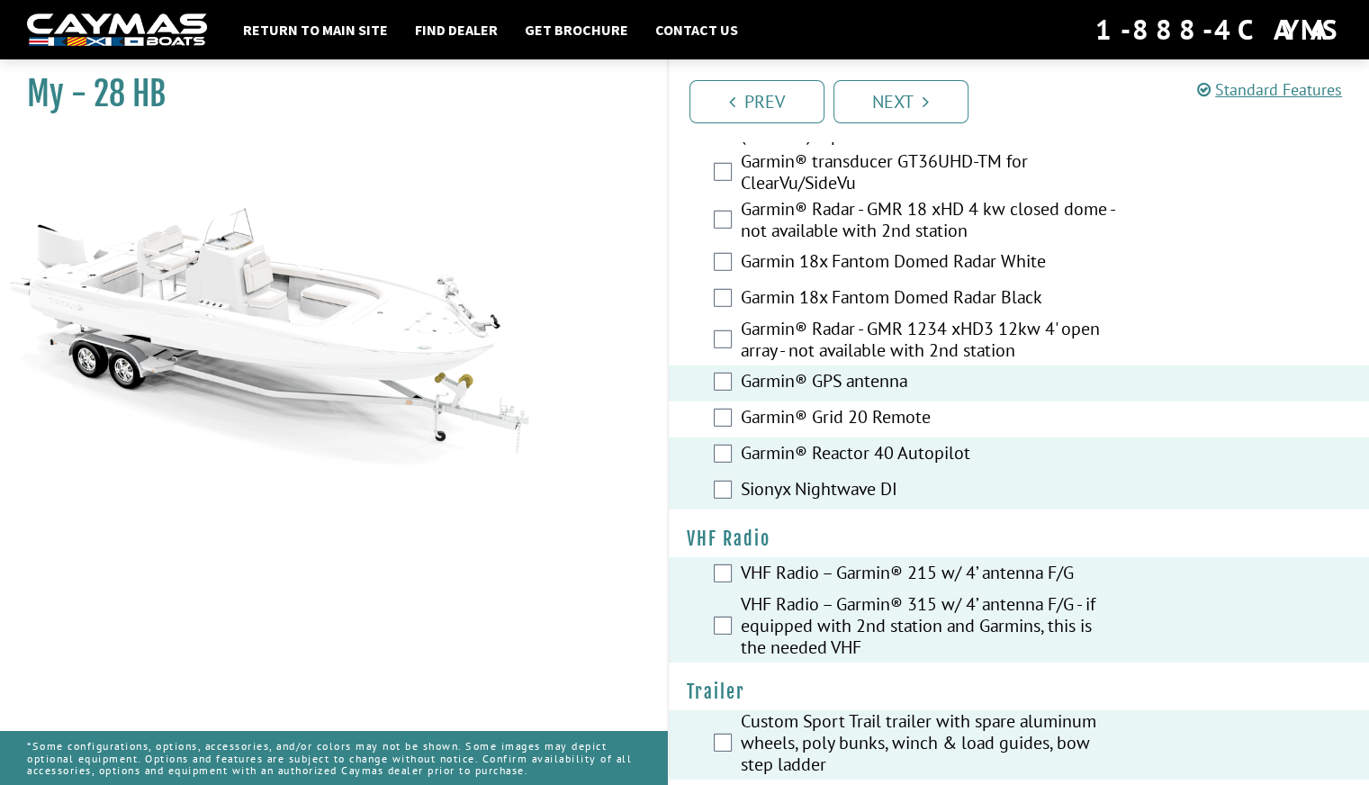
click at [746, 406] on label "Garmin® Grid 20 Remote" at bounding box center [929, 419] width 377 height 26
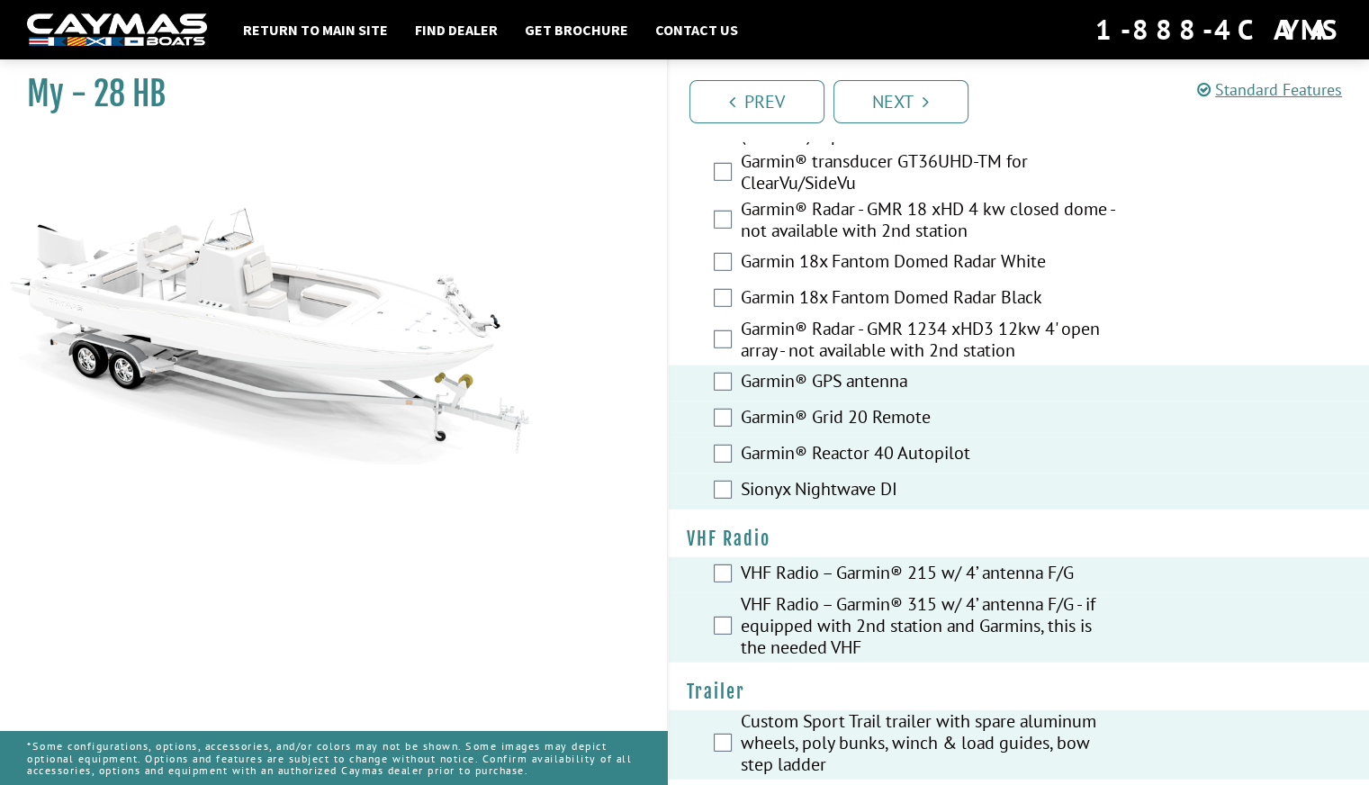
click at [741, 327] on label "Garmin® Radar - GMR 1234 xHD3 12kw 4' open array - not available with 2nd stati…" at bounding box center [929, 342] width 377 height 48
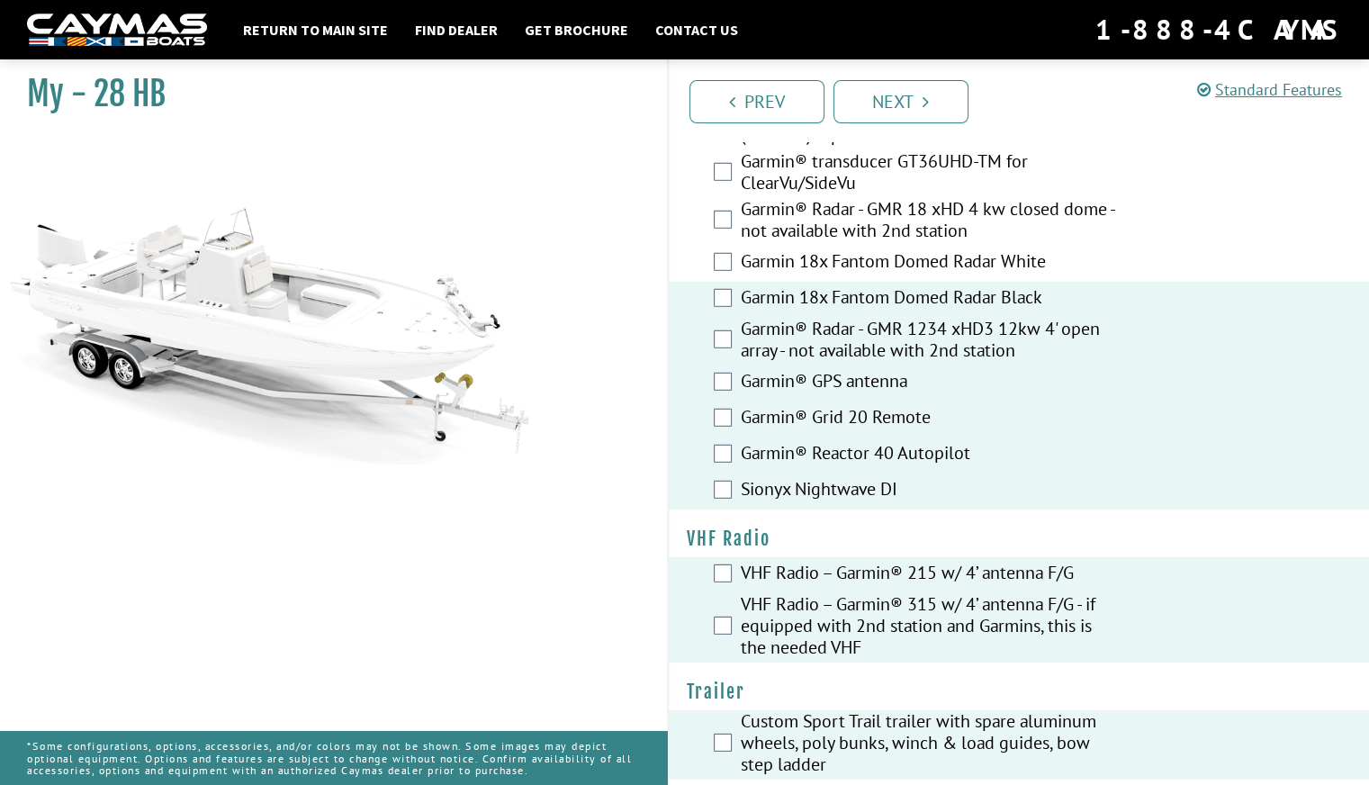
click at [720, 263] on div "Garmin 18x Fantom Domed Radar White" at bounding box center [1019, 264] width 701 height 36
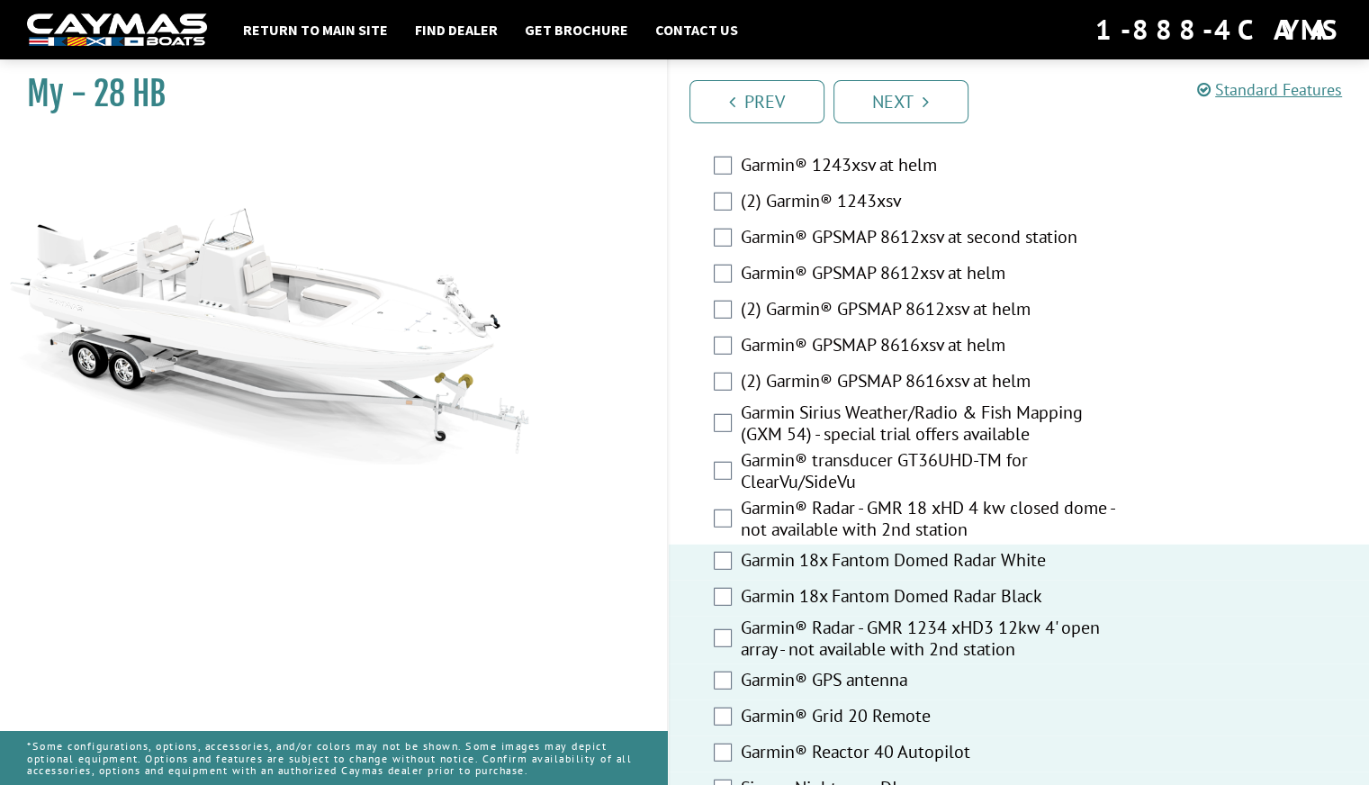
scroll to position [4731, 0]
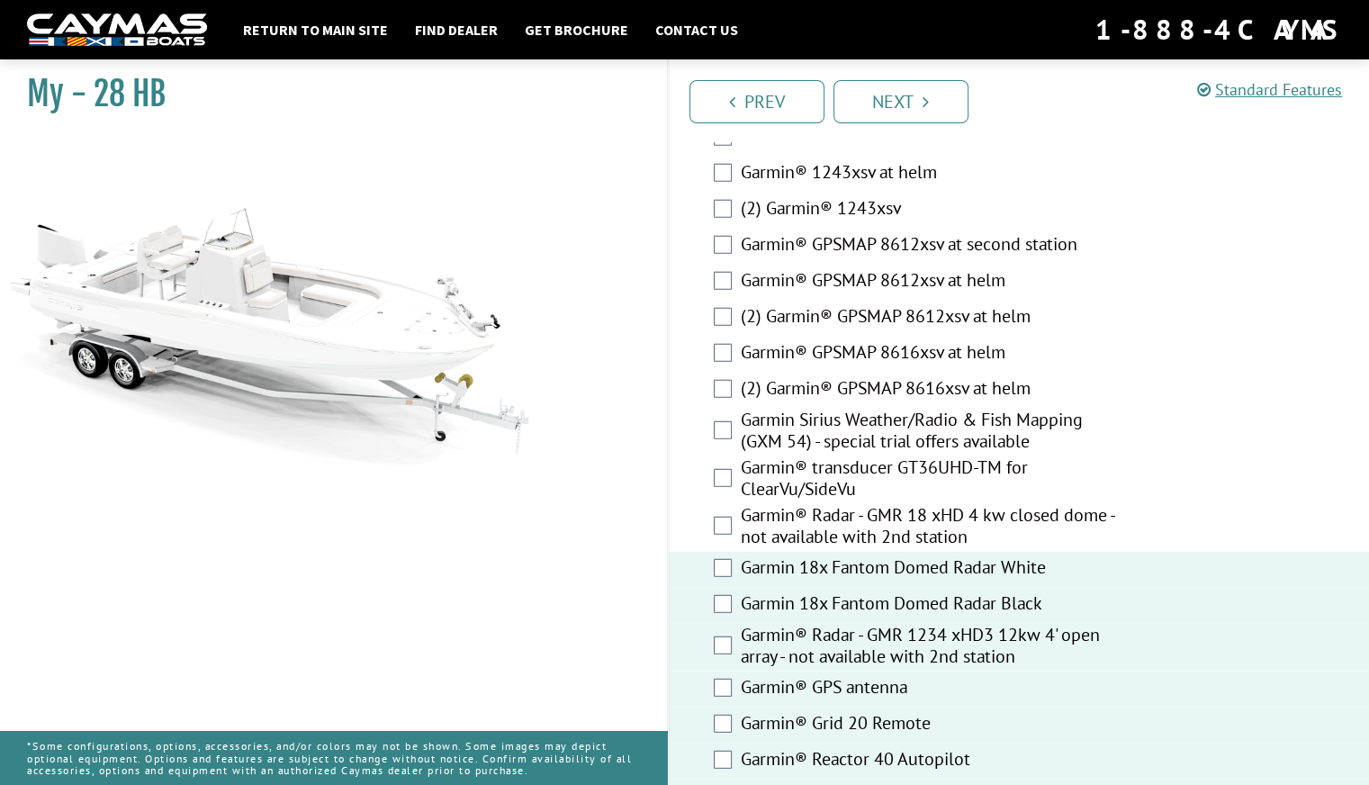
click at [736, 510] on div "Garmin® Radar - GMR 18 xHD 4 kw closed dome - not available with 2nd station" at bounding box center [1019, 528] width 701 height 48
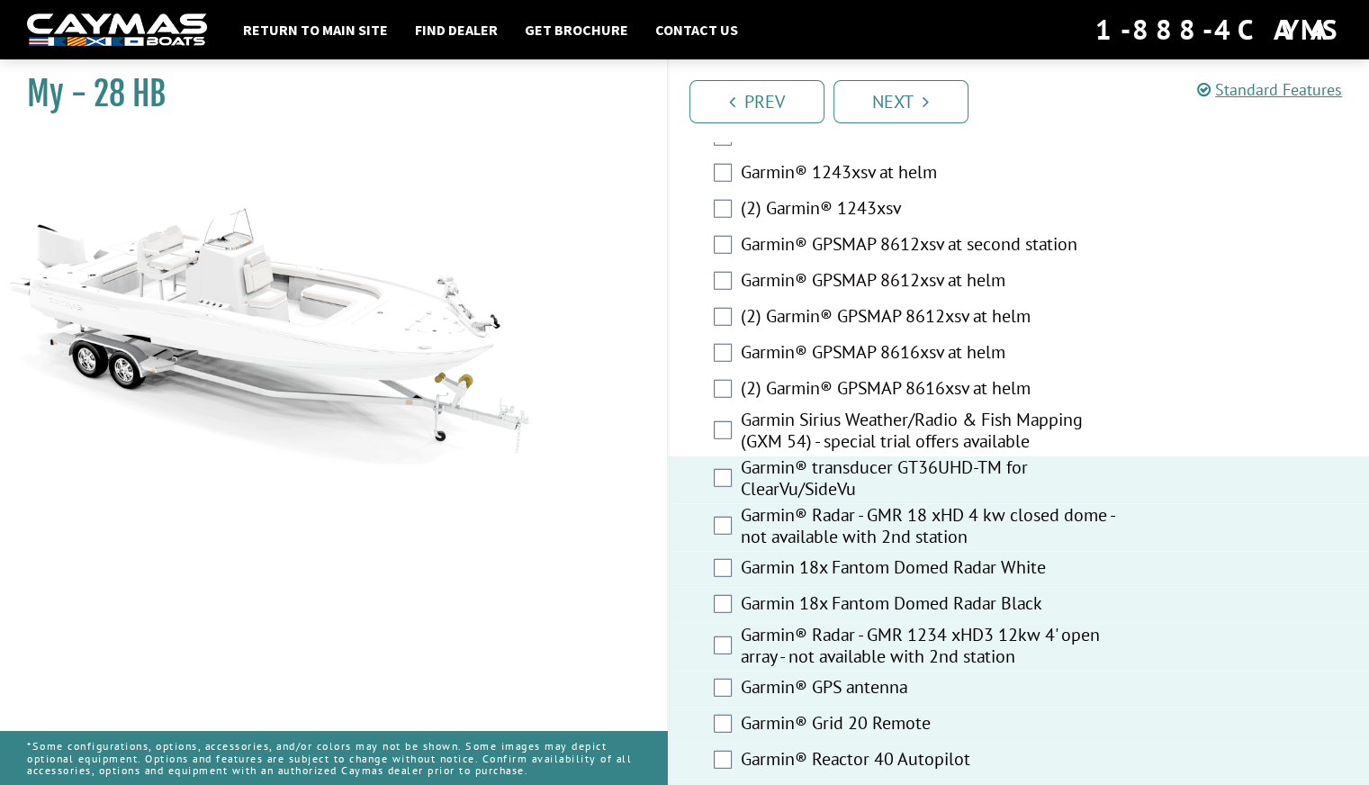
click at [716, 409] on div "Garmin Sirius Weather/Radio & Fish Mapping (GXM 54) - special trial offers avai…" at bounding box center [1019, 433] width 701 height 48
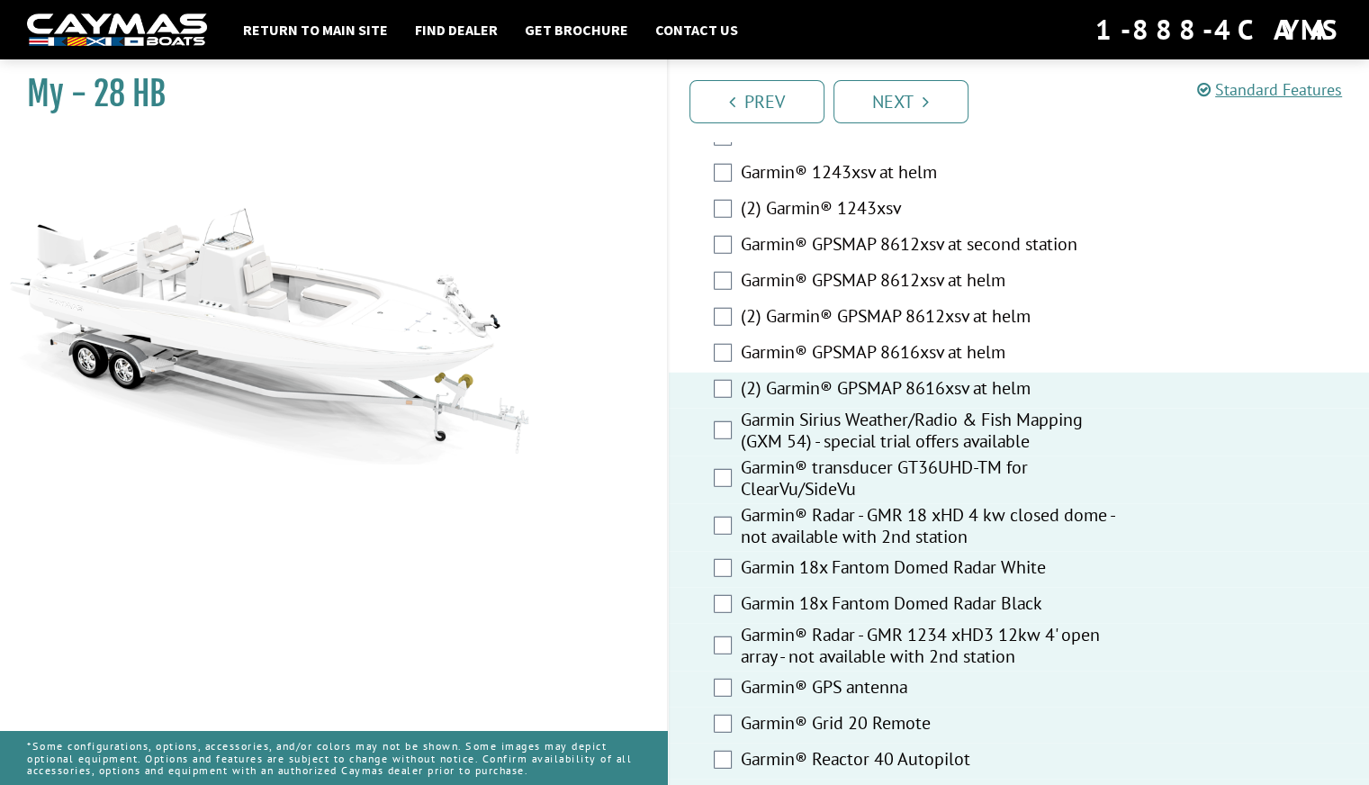
click at [712, 339] on div "Garmin® GPSMAP 8616xsv at helm" at bounding box center [1019, 355] width 701 height 36
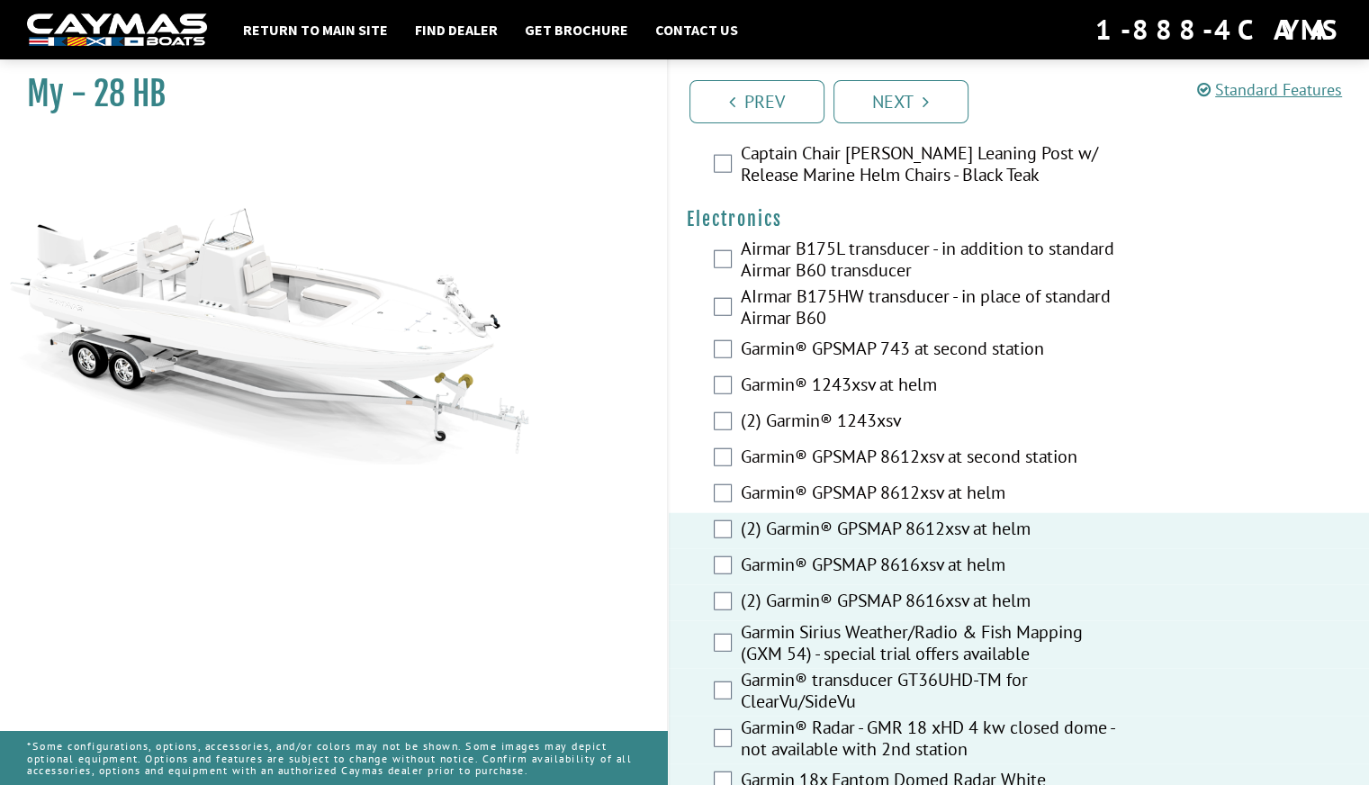
scroll to position [4518, 0]
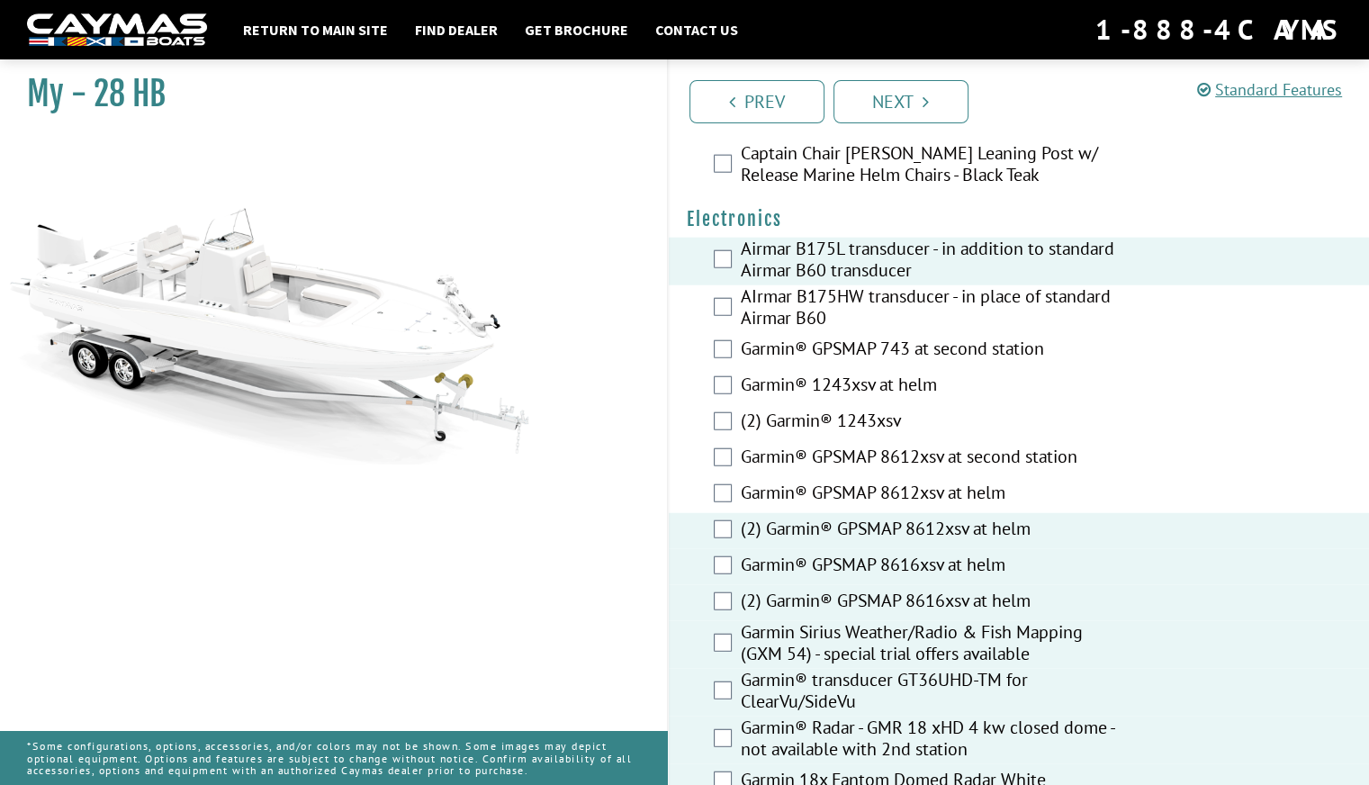
click at [729, 309] on div "AIrmar B175HW transducer - in place of standard Airmar B60" at bounding box center [1019, 309] width 701 height 48
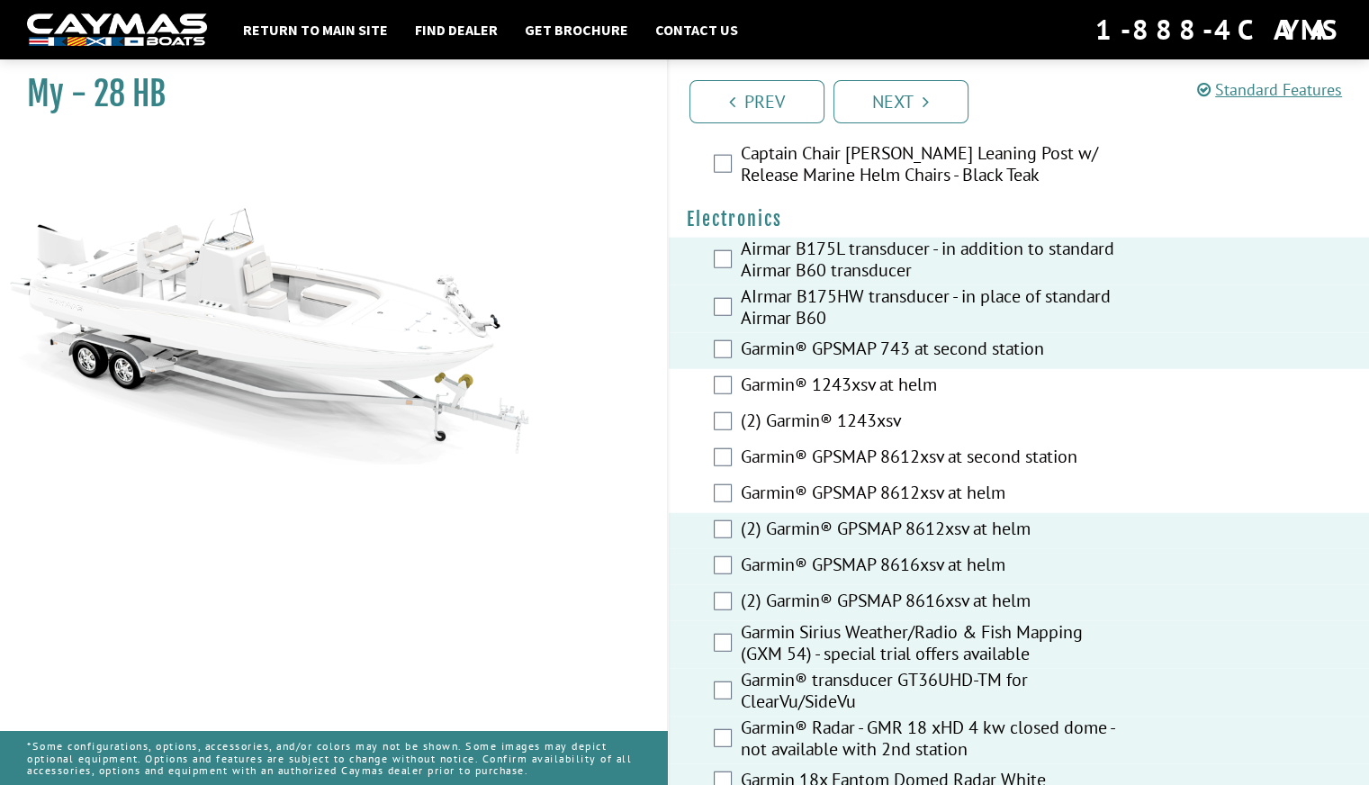
click at [724, 369] on div "Garmin® 1243xsv at helm" at bounding box center [1019, 387] width 701 height 36
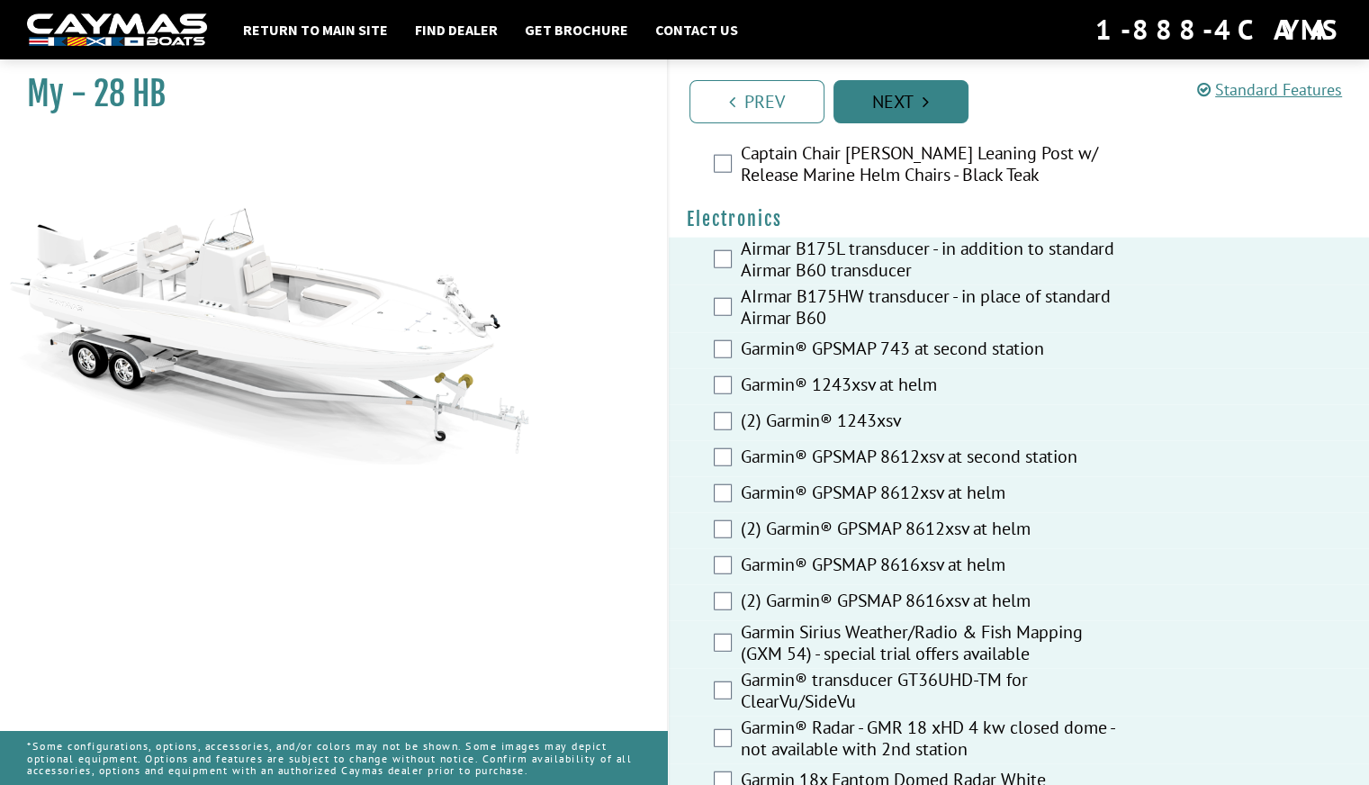
click at [886, 107] on link "Next" at bounding box center [900, 101] width 135 height 43
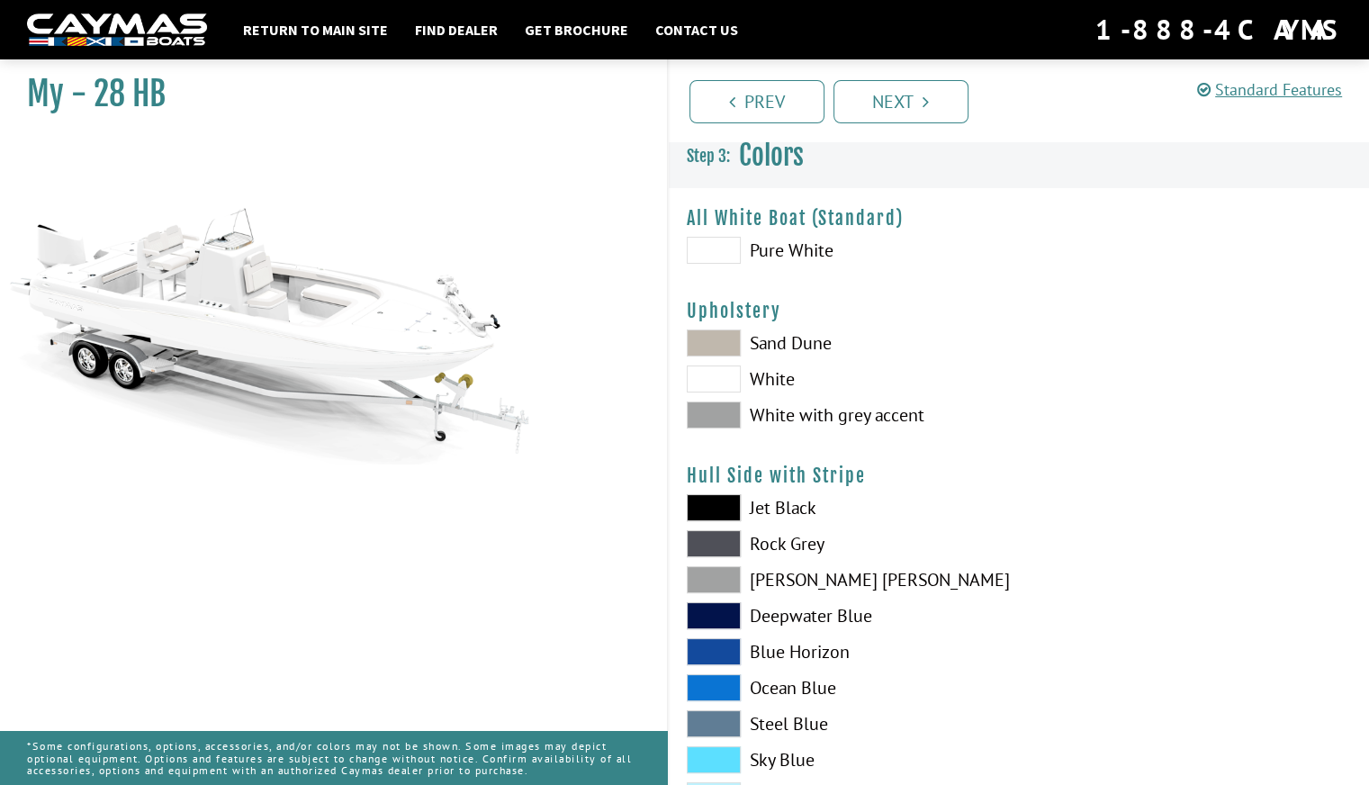
scroll to position [0, 0]
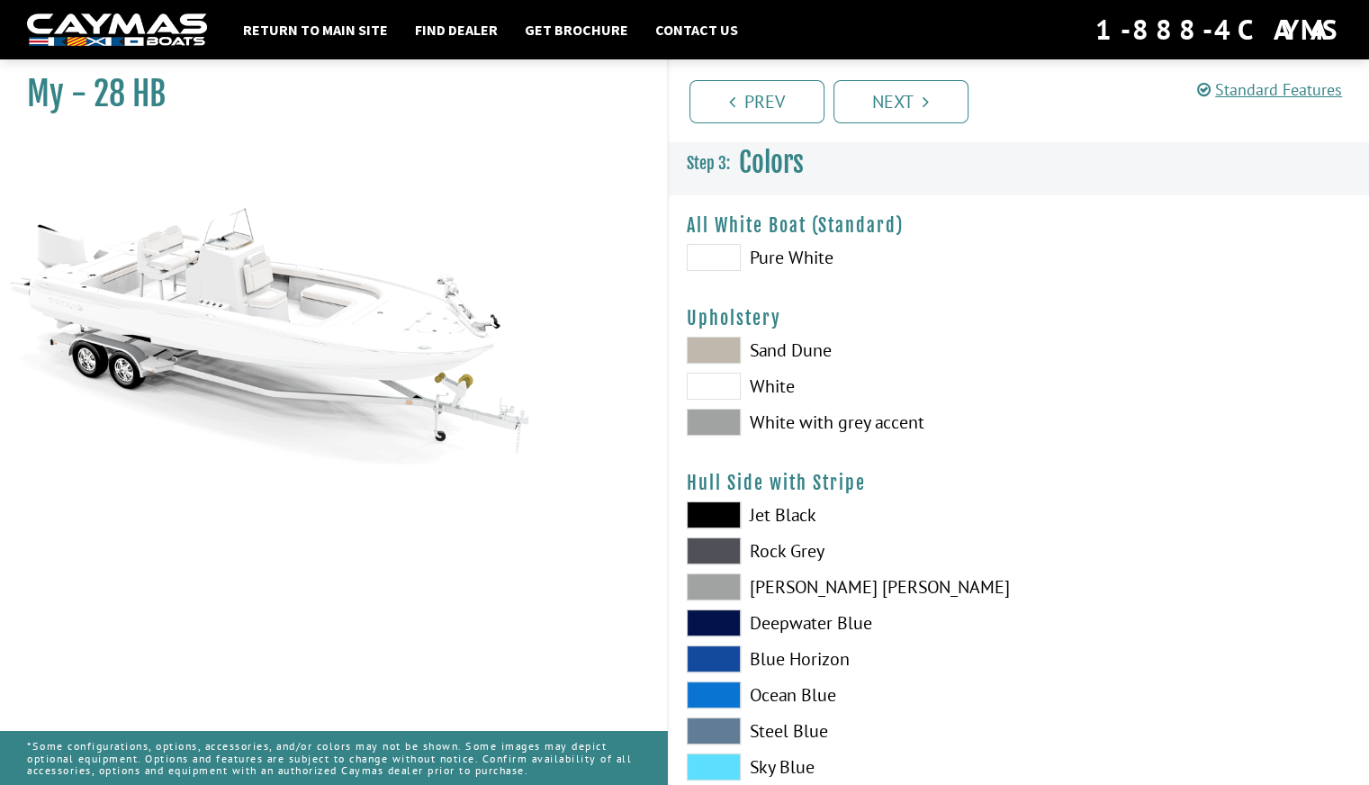
click at [739, 349] on span at bounding box center [714, 350] width 54 height 27
click at [732, 576] on span at bounding box center [714, 586] width 54 height 27
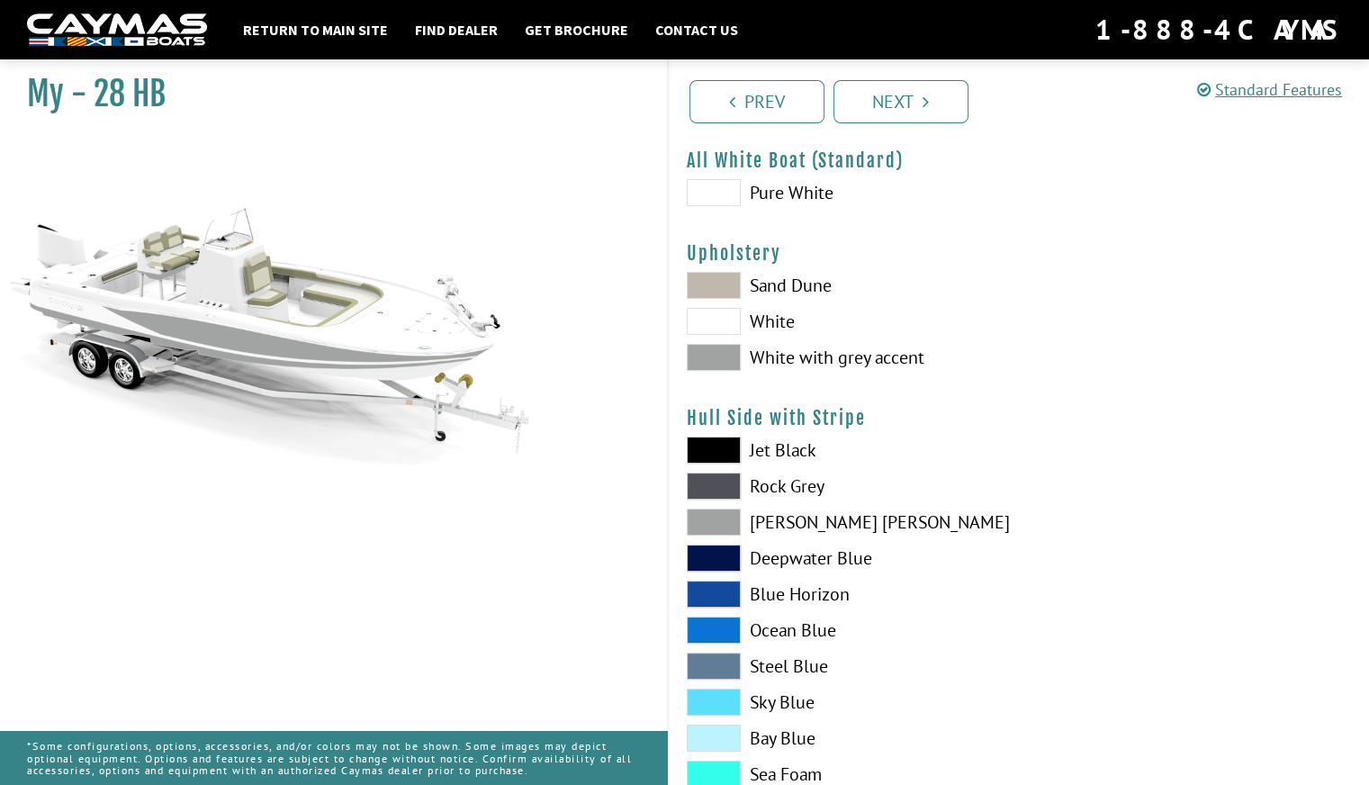
scroll to position [65, 0]
click at [716, 554] on span at bounding box center [714, 558] width 54 height 27
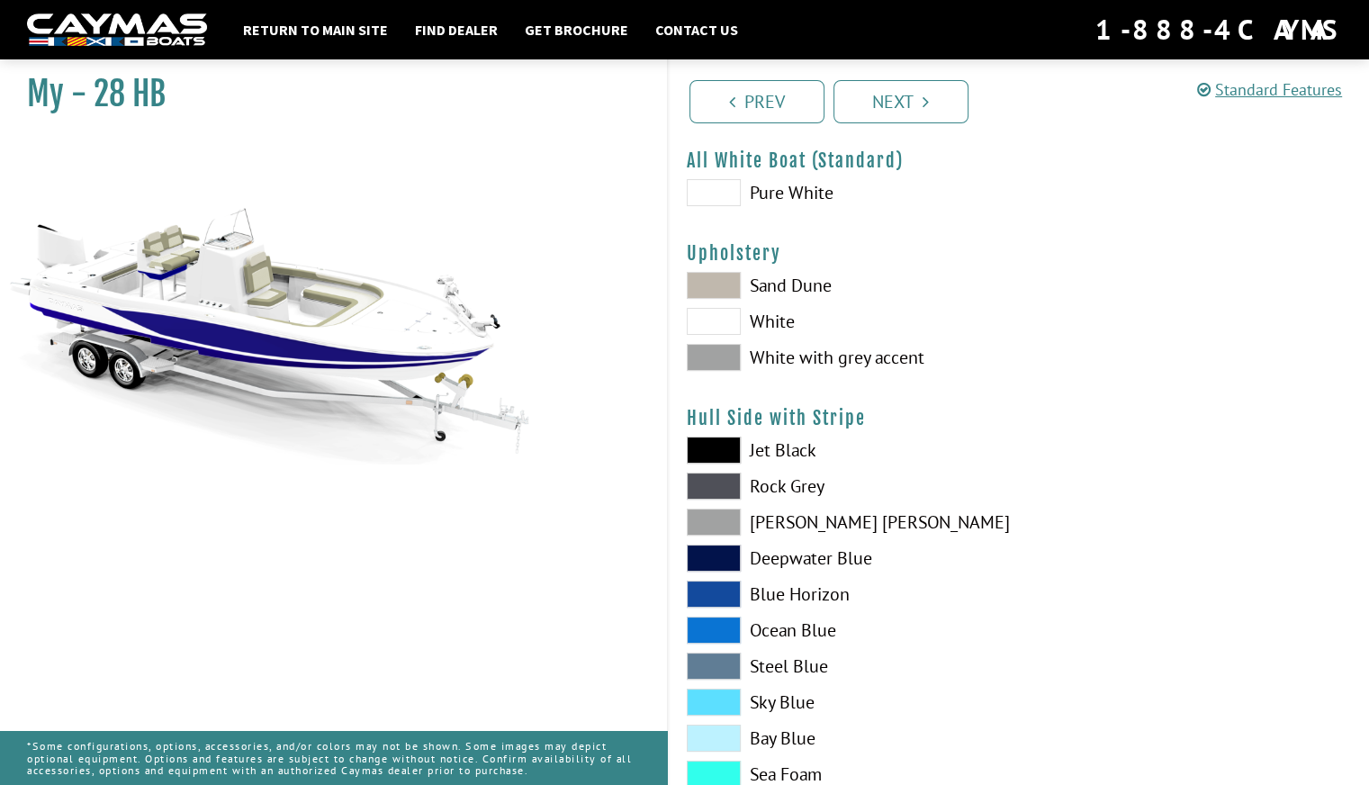
scroll to position [142, 0]
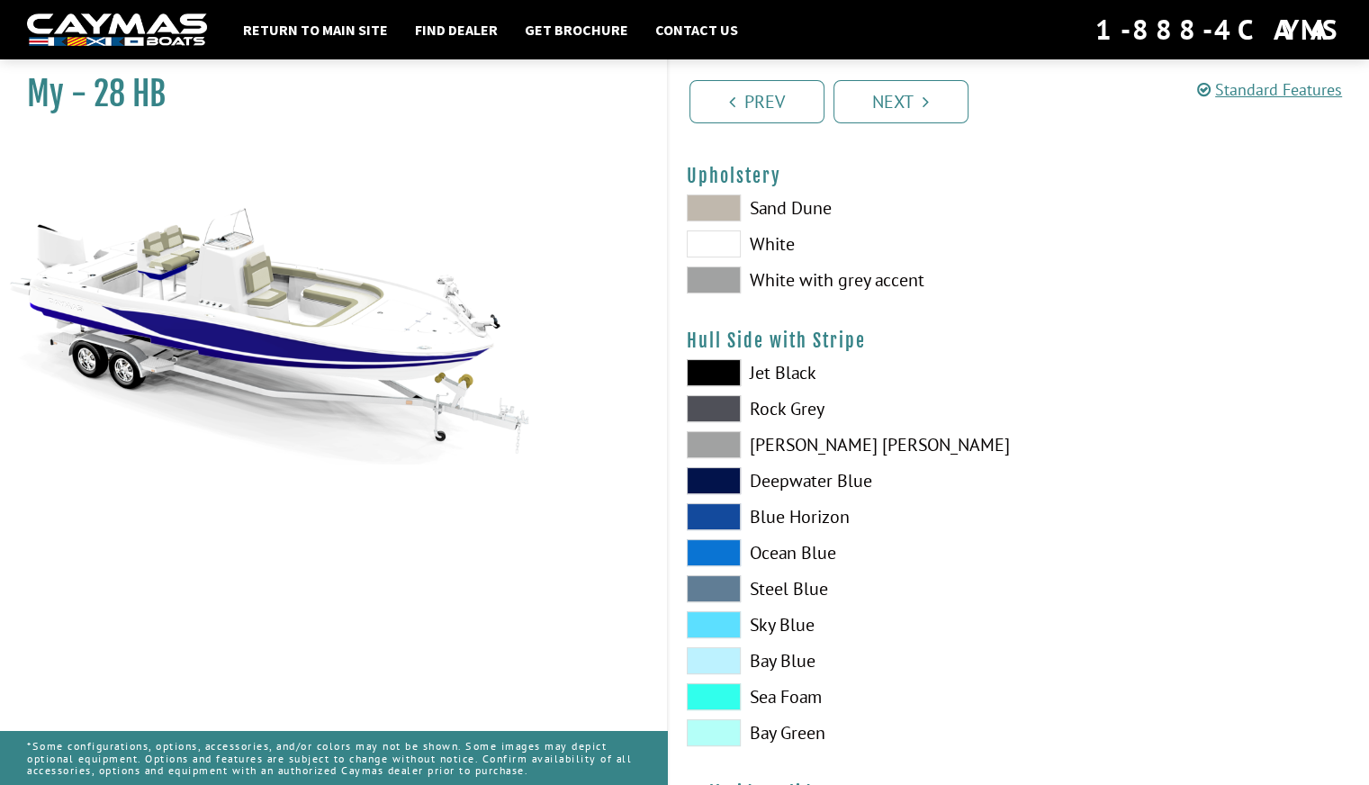
click at [731, 516] on span at bounding box center [714, 516] width 54 height 27
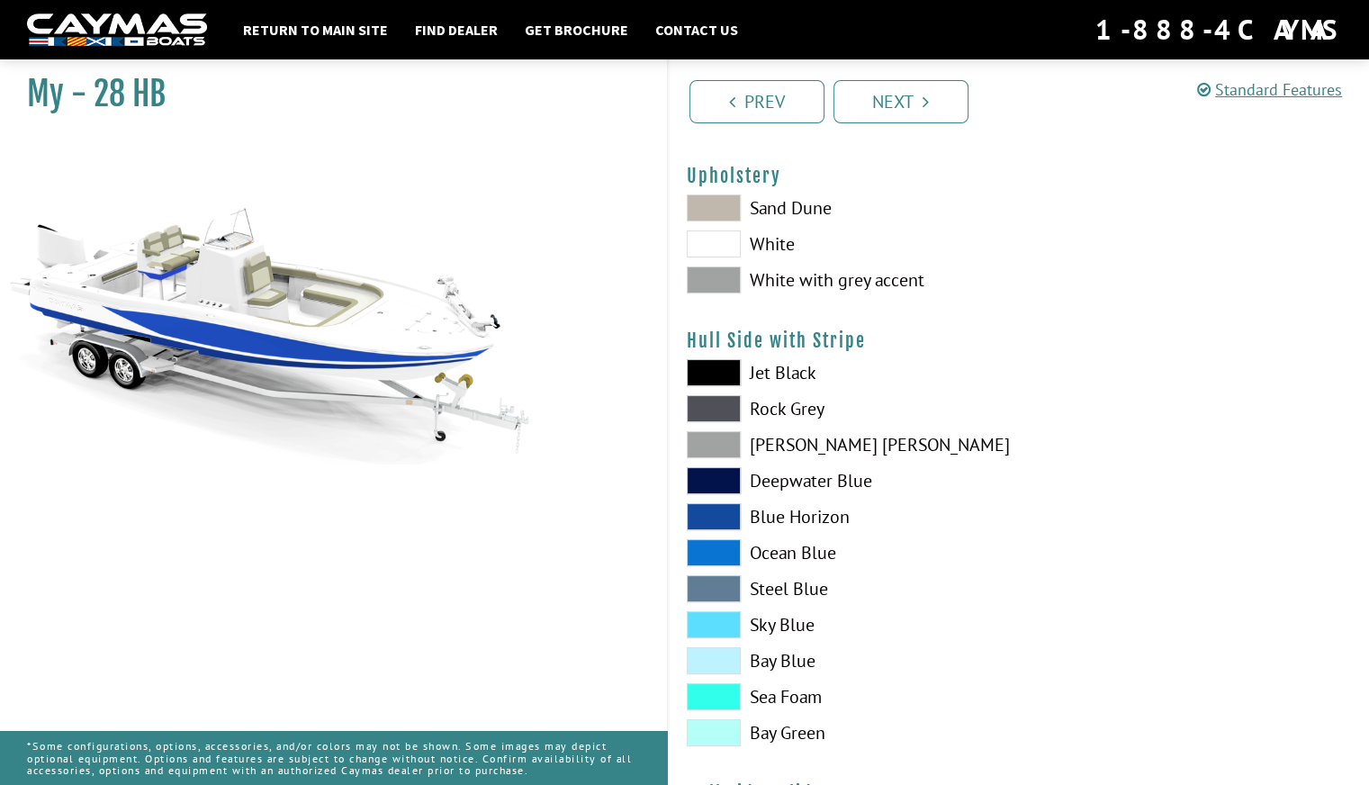
click at [712, 581] on span at bounding box center [714, 588] width 54 height 27
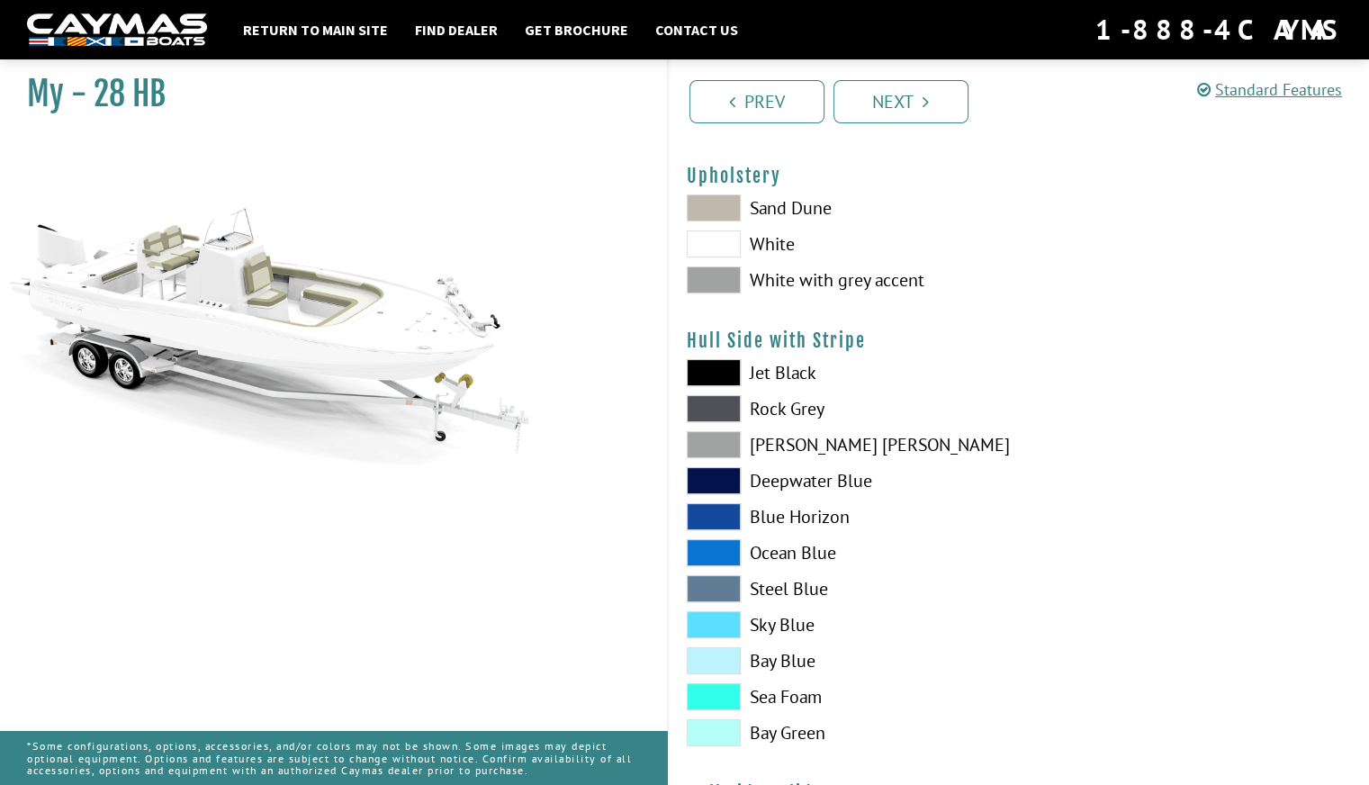
click at [731, 625] on span at bounding box center [714, 624] width 54 height 27
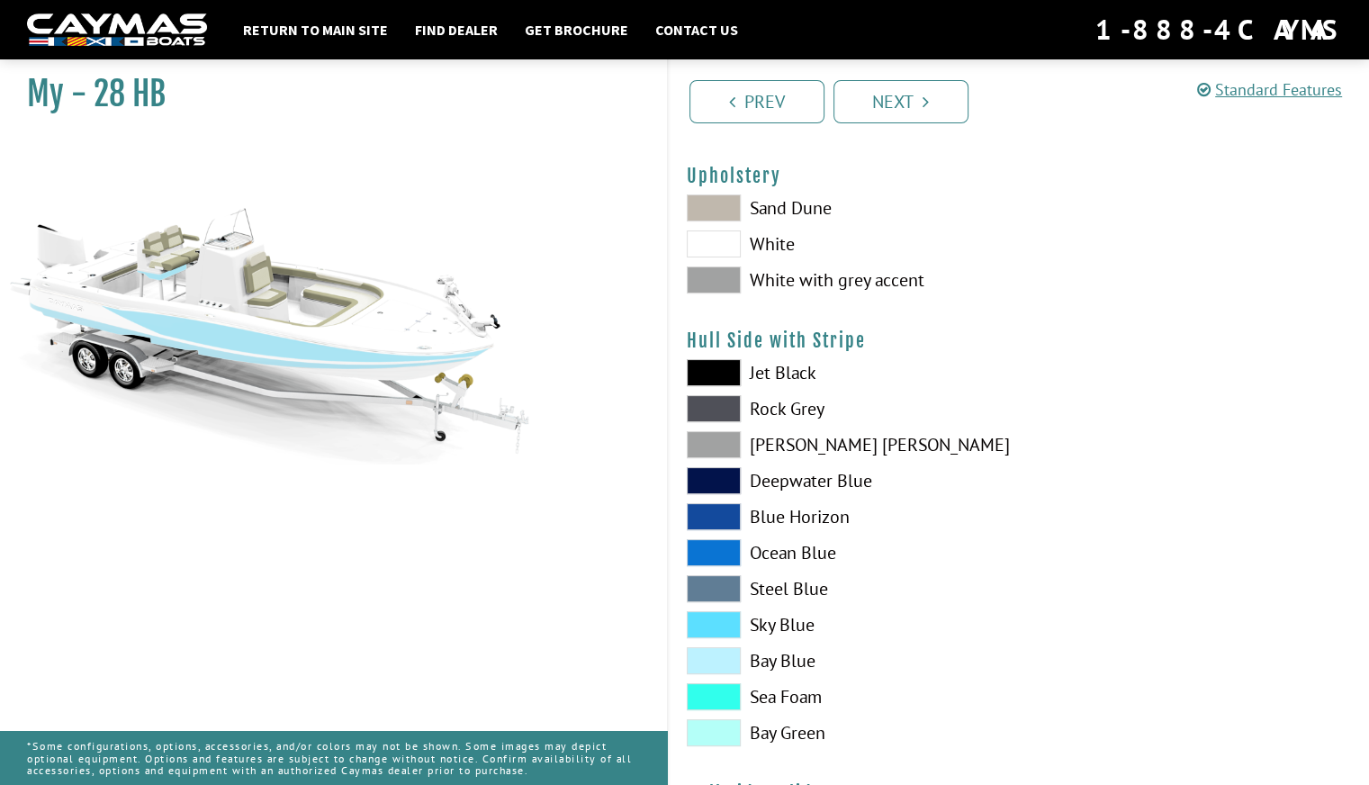
click at [730, 572] on div "Jet Black Rock Grey Dove Gray Deepwater Blue Blue Horizon Ocean Blue" at bounding box center [844, 557] width 350 height 396
click at [724, 593] on span at bounding box center [714, 588] width 54 height 27
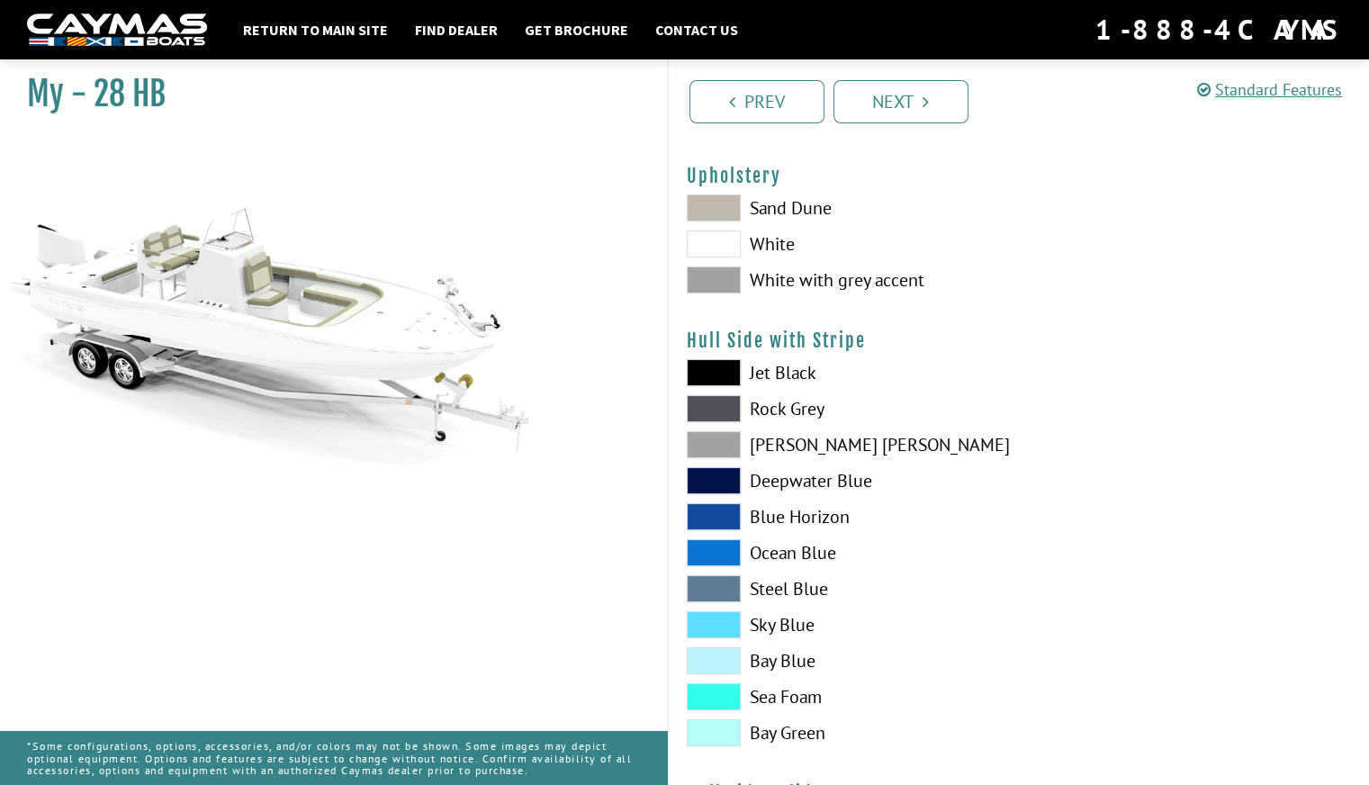
click at [726, 545] on span at bounding box center [714, 552] width 54 height 27
click at [725, 510] on span at bounding box center [714, 516] width 54 height 27
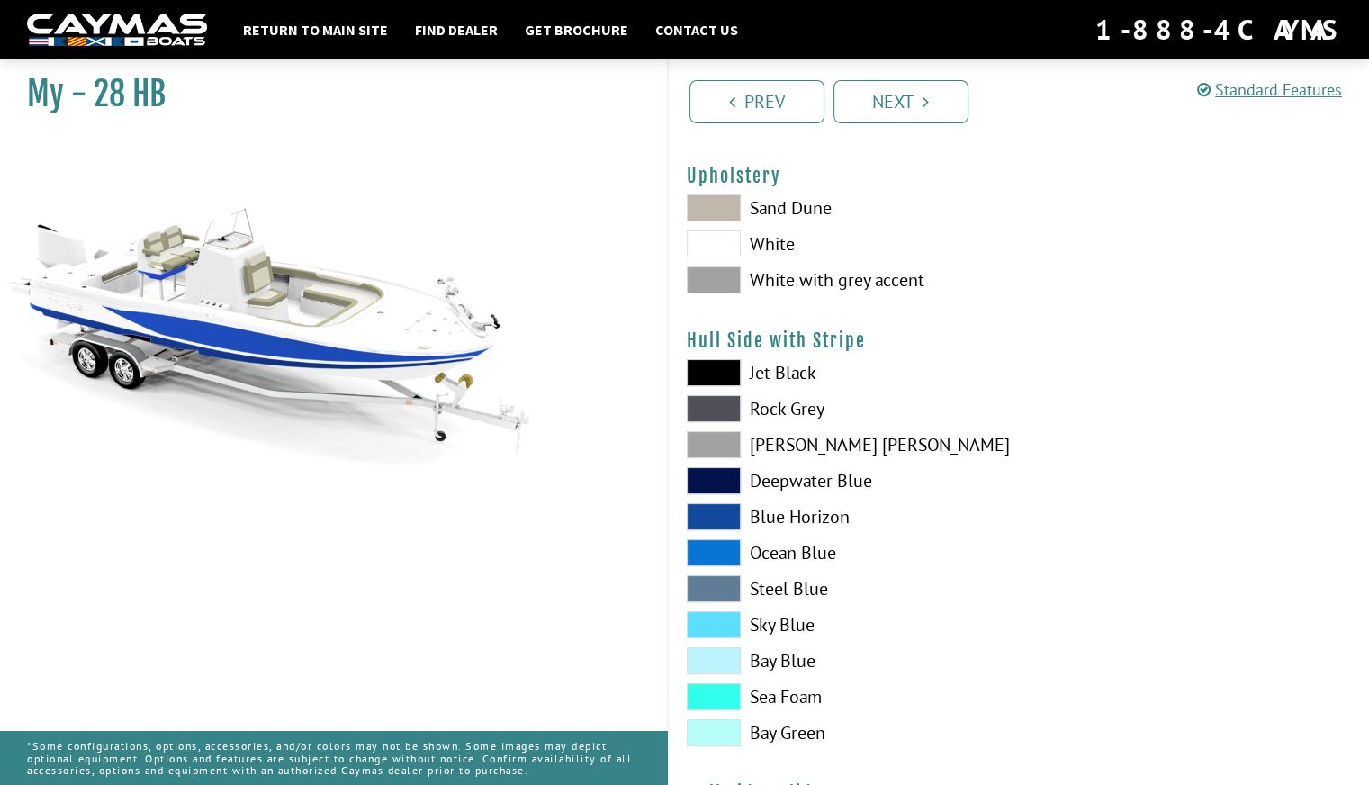
click at [727, 473] on span at bounding box center [714, 480] width 54 height 27
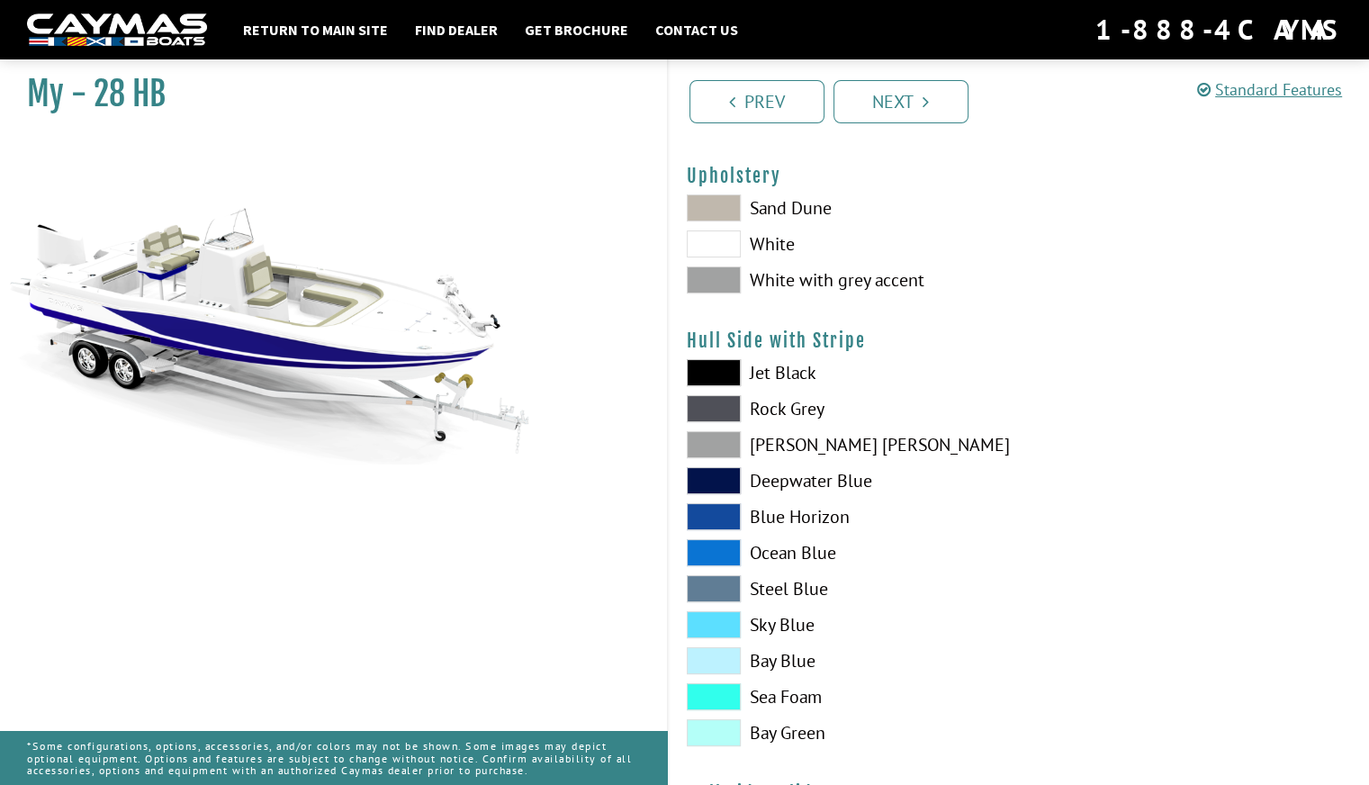
click at [727, 450] on span at bounding box center [714, 444] width 54 height 27
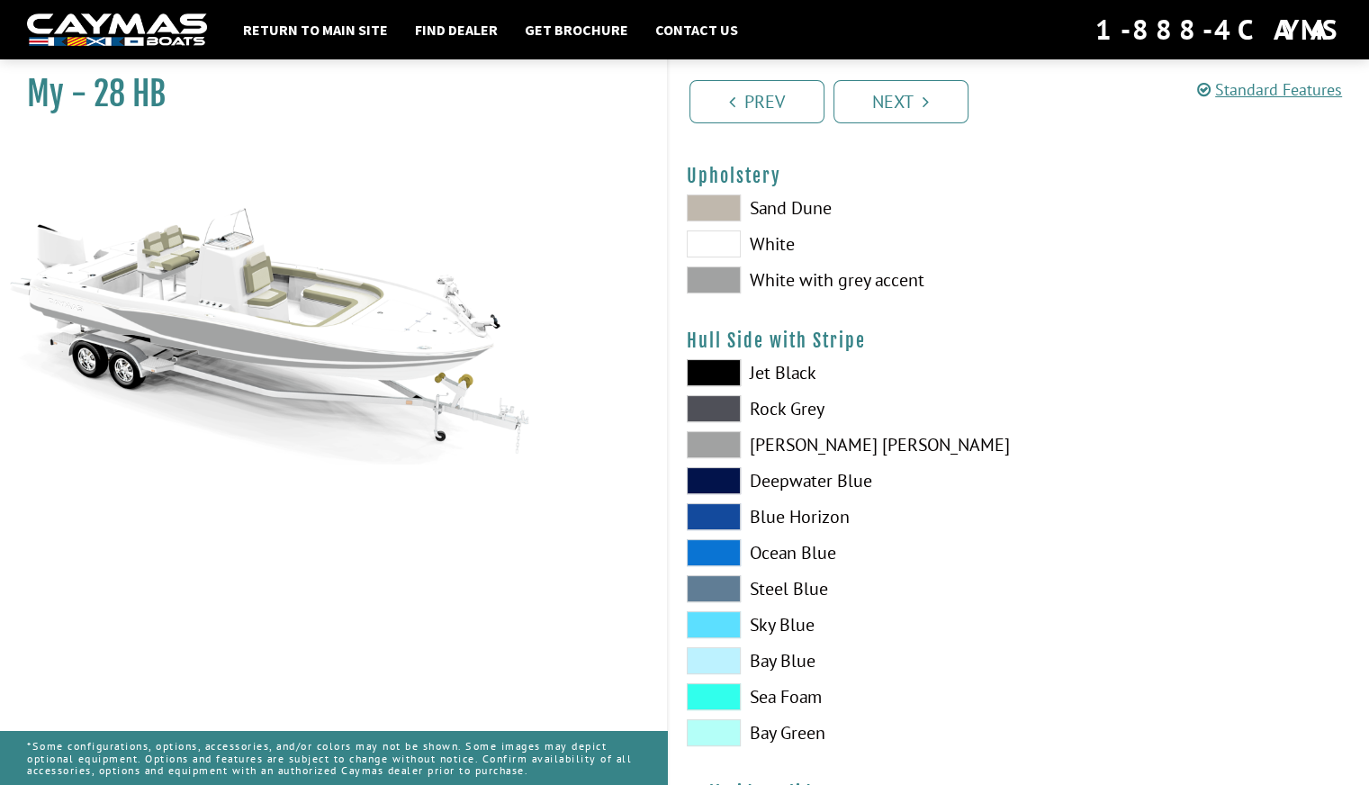
click at [742, 289] on label "White with grey accent" at bounding box center [844, 279] width 314 height 27
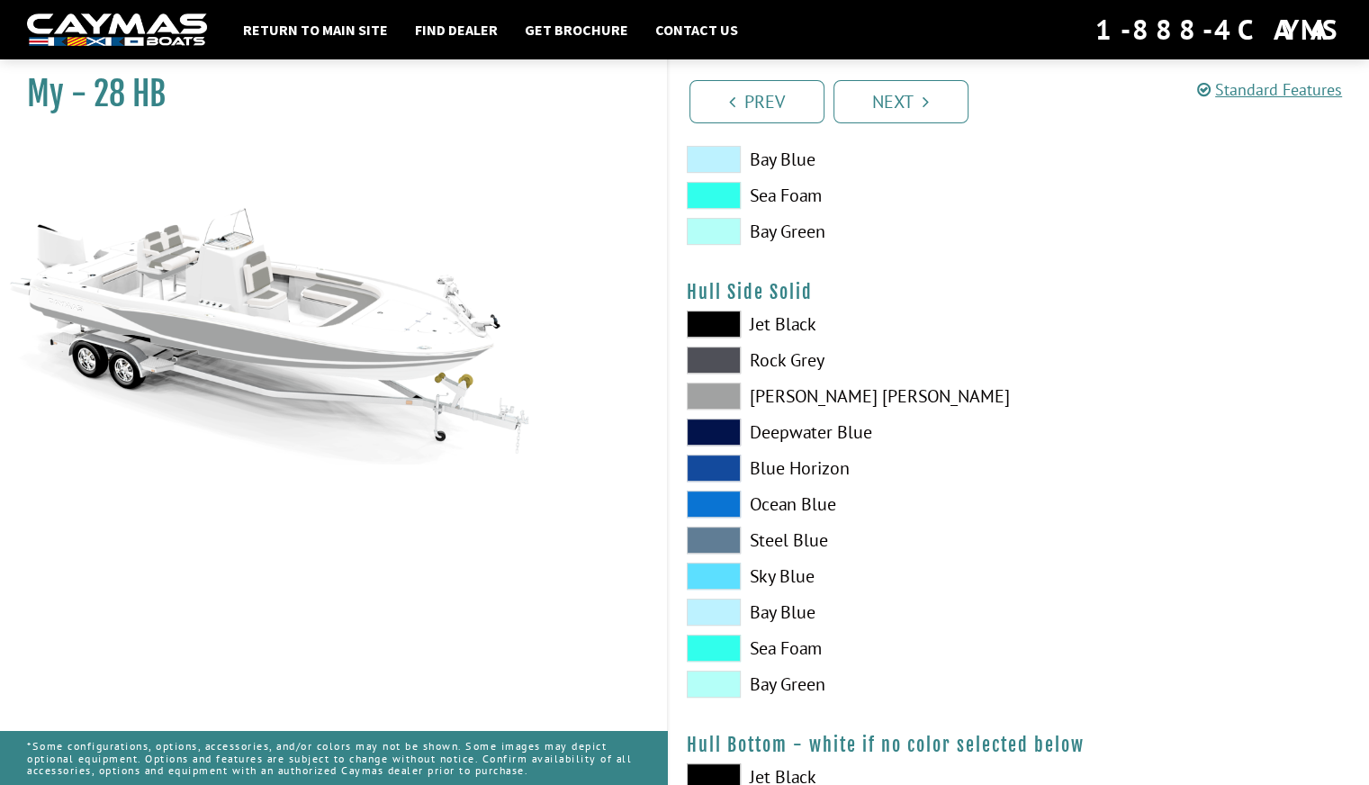
scroll to position [644, 0]
click at [724, 321] on span at bounding box center [714, 323] width 54 height 27
click at [727, 356] on span at bounding box center [714, 359] width 54 height 27
click at [731, 390] on span at bounding box center [714, 395] width 54 height 27
click at [725, 387] on span at bounding box center [714, 395] width 54 height 27
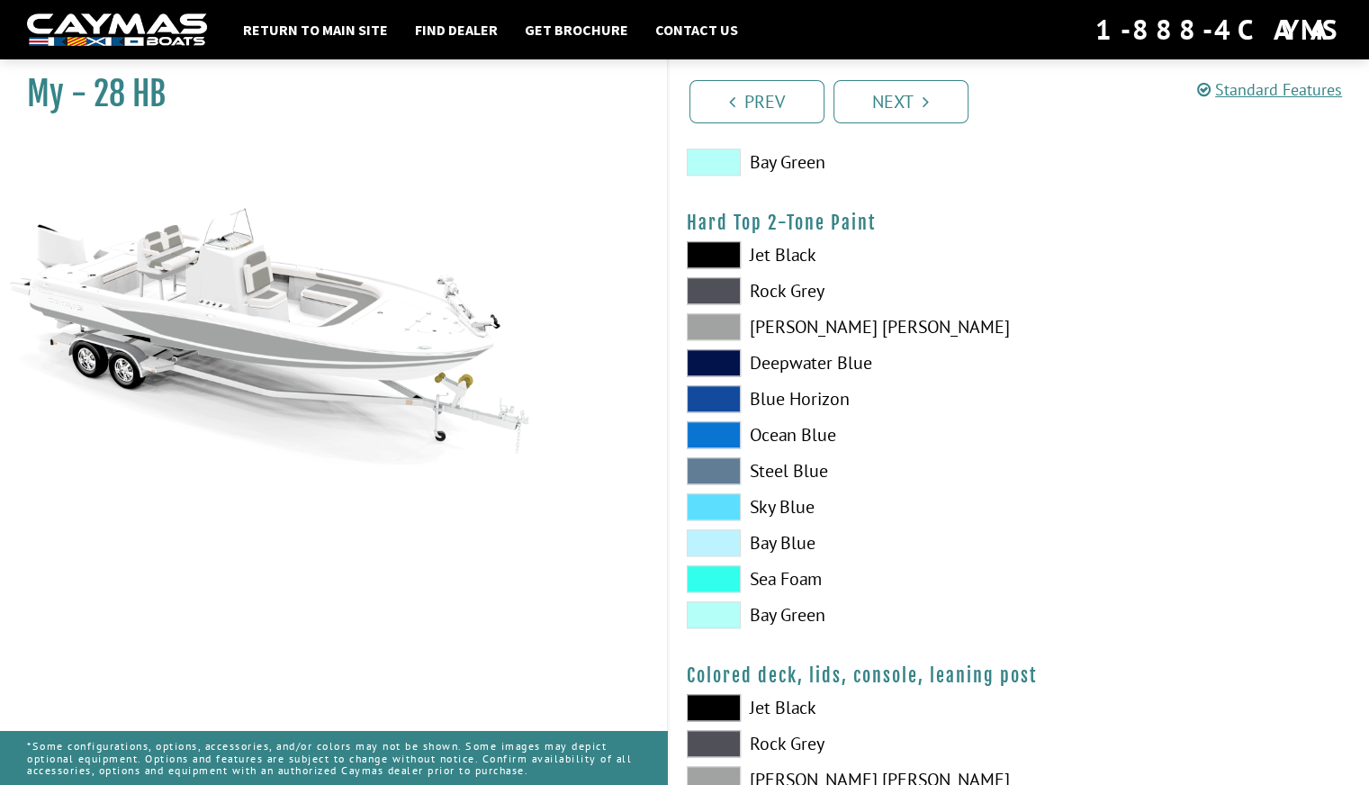
scroll to position [1620, 0]
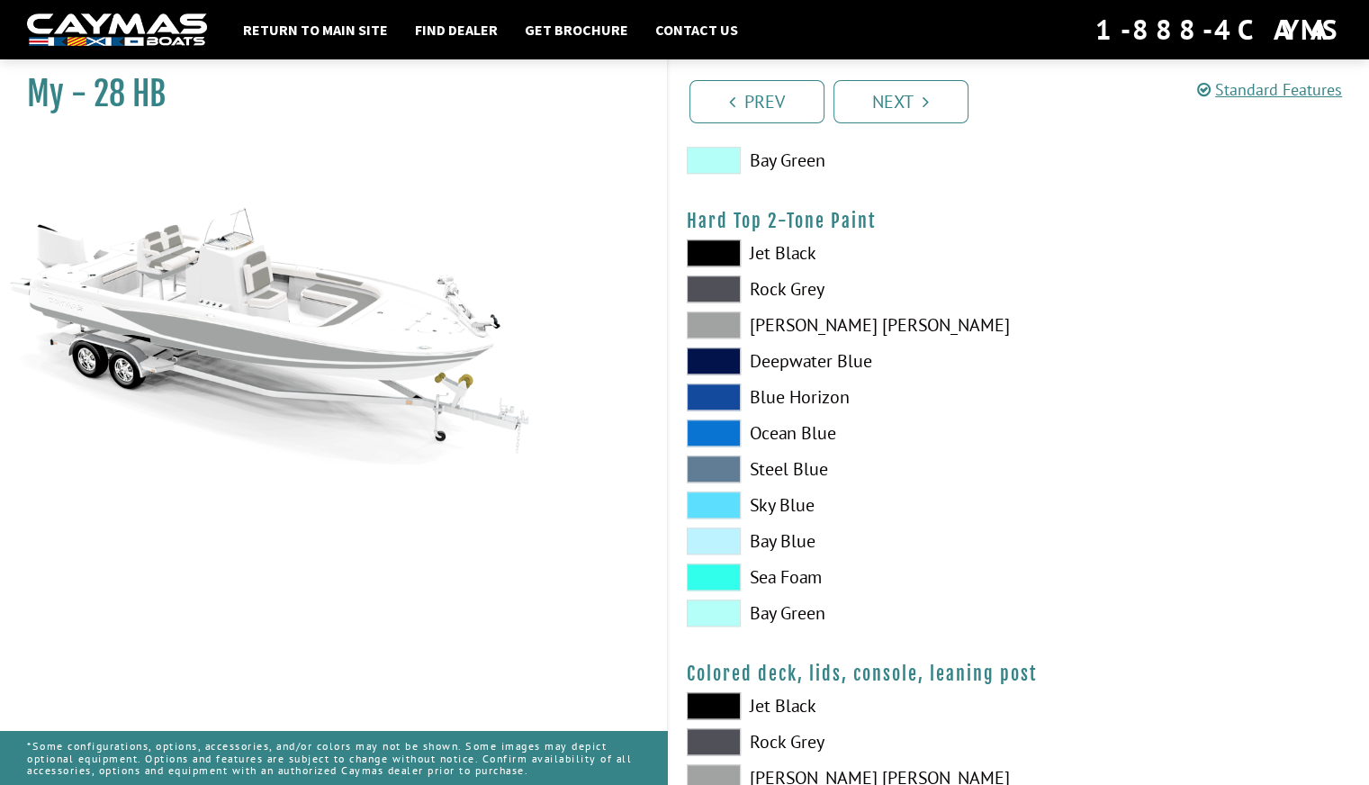
click at [716, 248] on span at bounding box center [714, 252] width 54 height 27
click at [729, 361] on span at bounding box center [714, 360] width 54 height 27
click at [725, 468] on span at bounding box center [714, 468] width 54 height 27
click at [698, 331] on span at bounding box center [714, 324] width 54 height 27
click at [717, 279] on span at bounding box center [714, 288] width 54 height 27
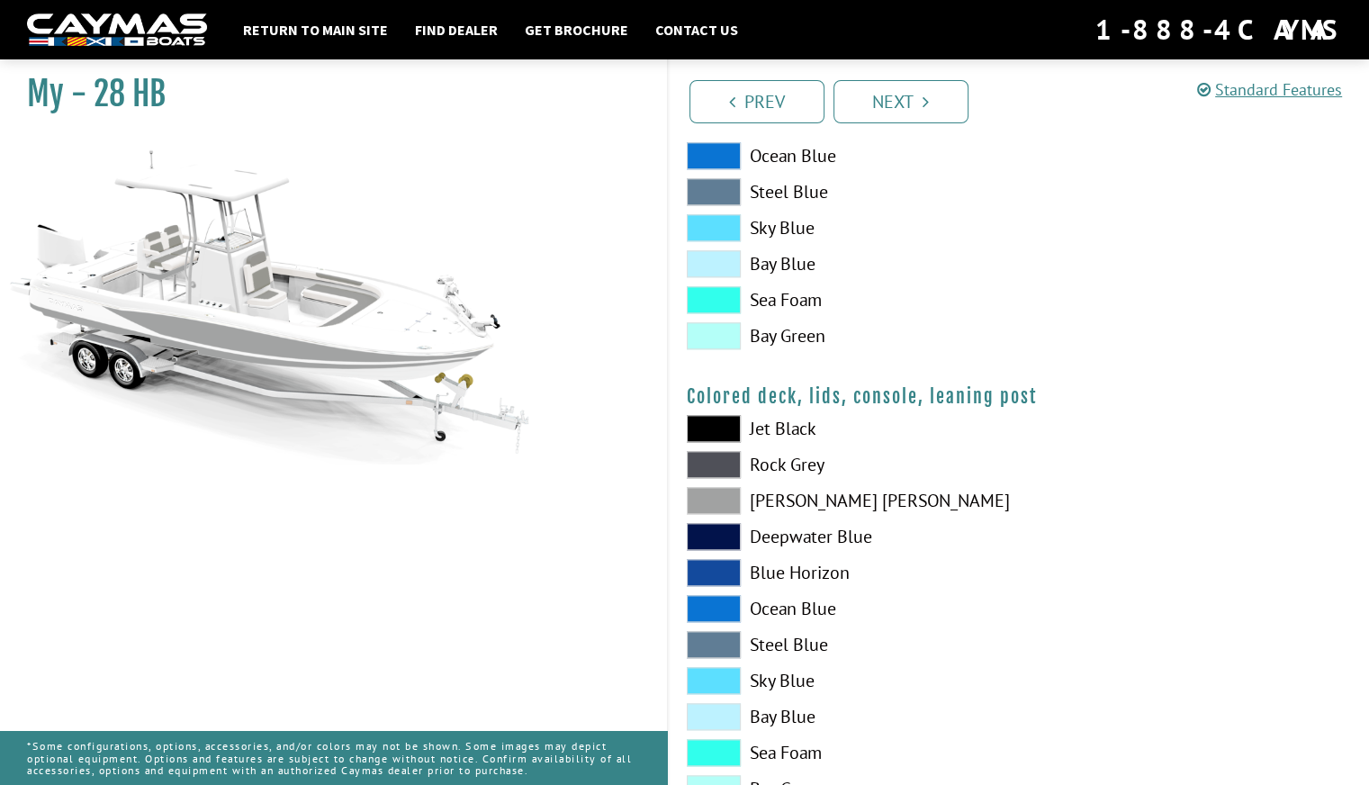
scroll to position [1966, 0]
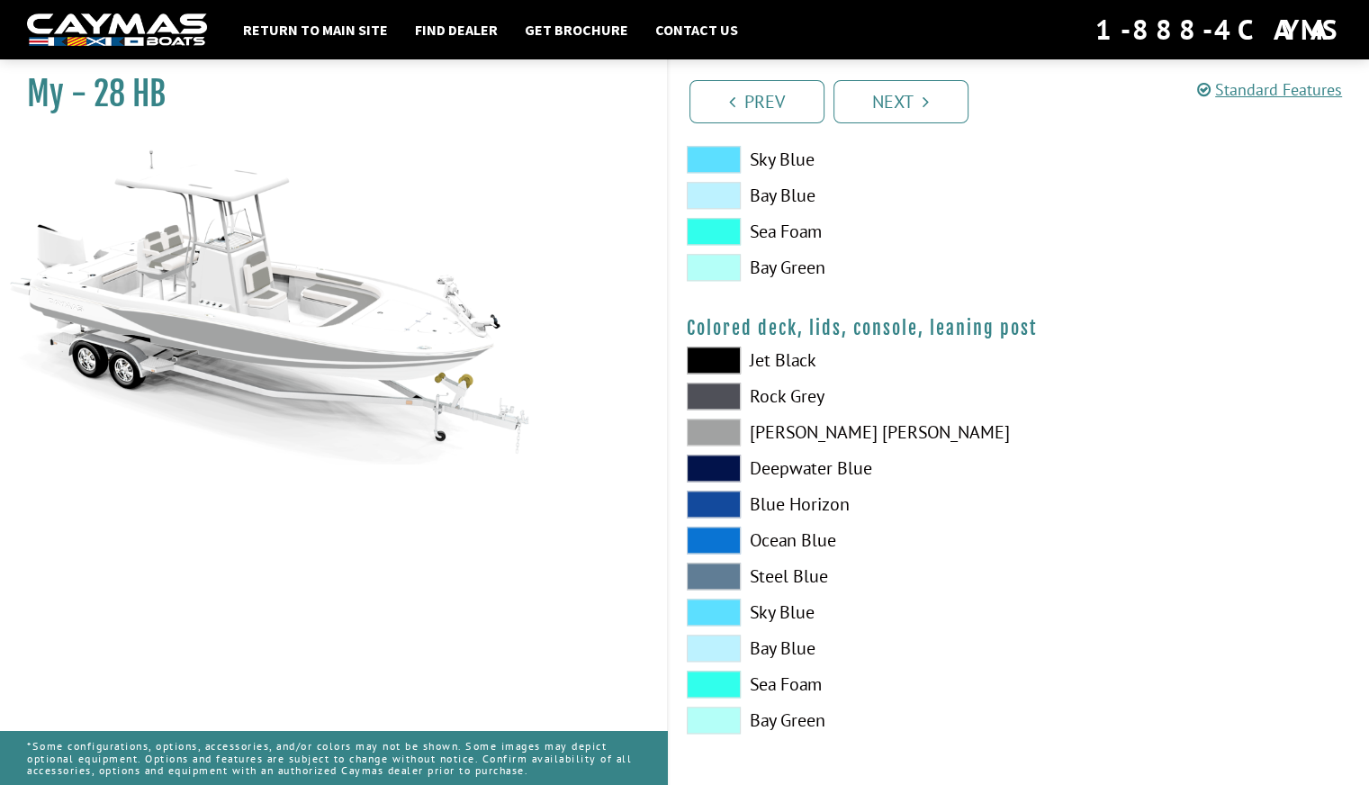
click at [705, 429] on span at bounding box center [714, 432] width 54 height 27
click at [860, 86] on link "Next" at bounding box center [900, 101] width 135 height 43
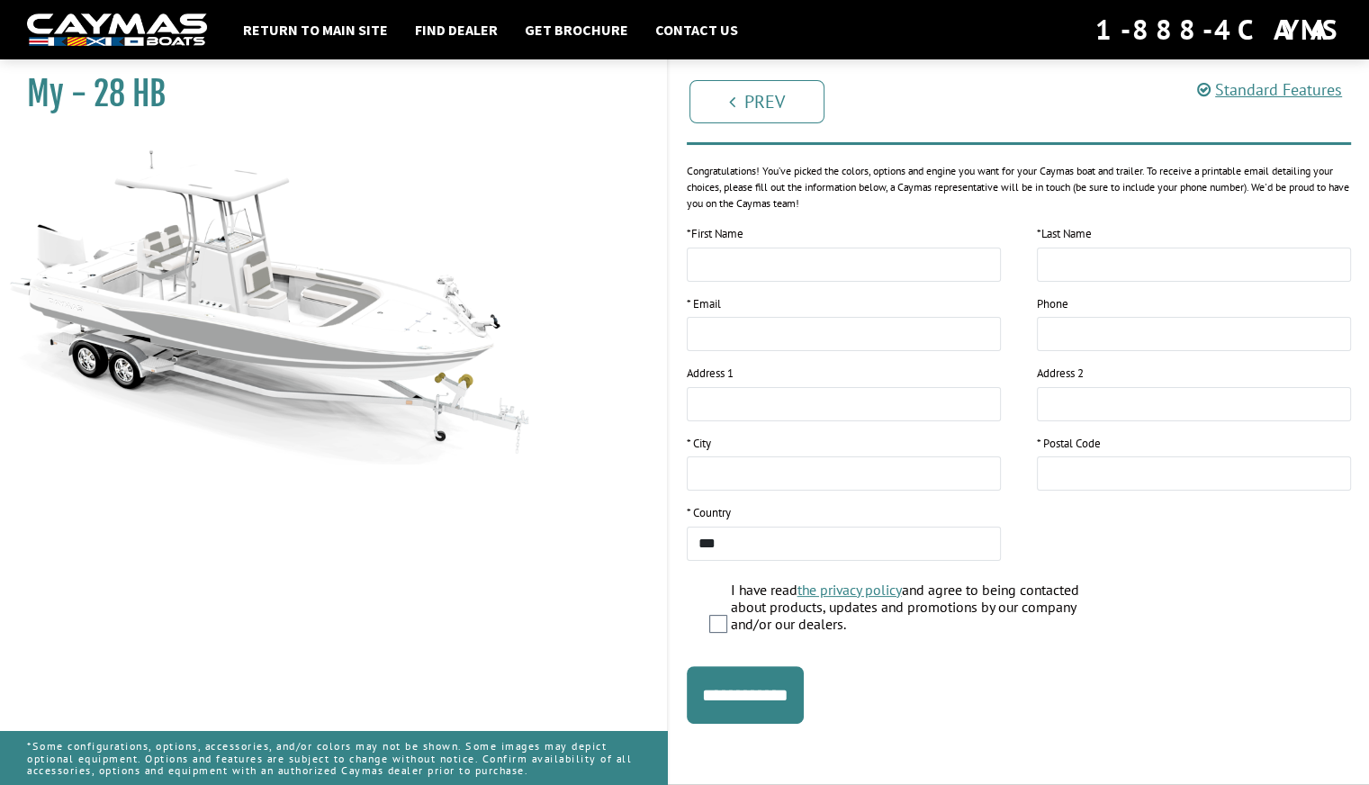
scroll to position [0, 0]
